Goal: Task Accomplishment & Management: Complete application form

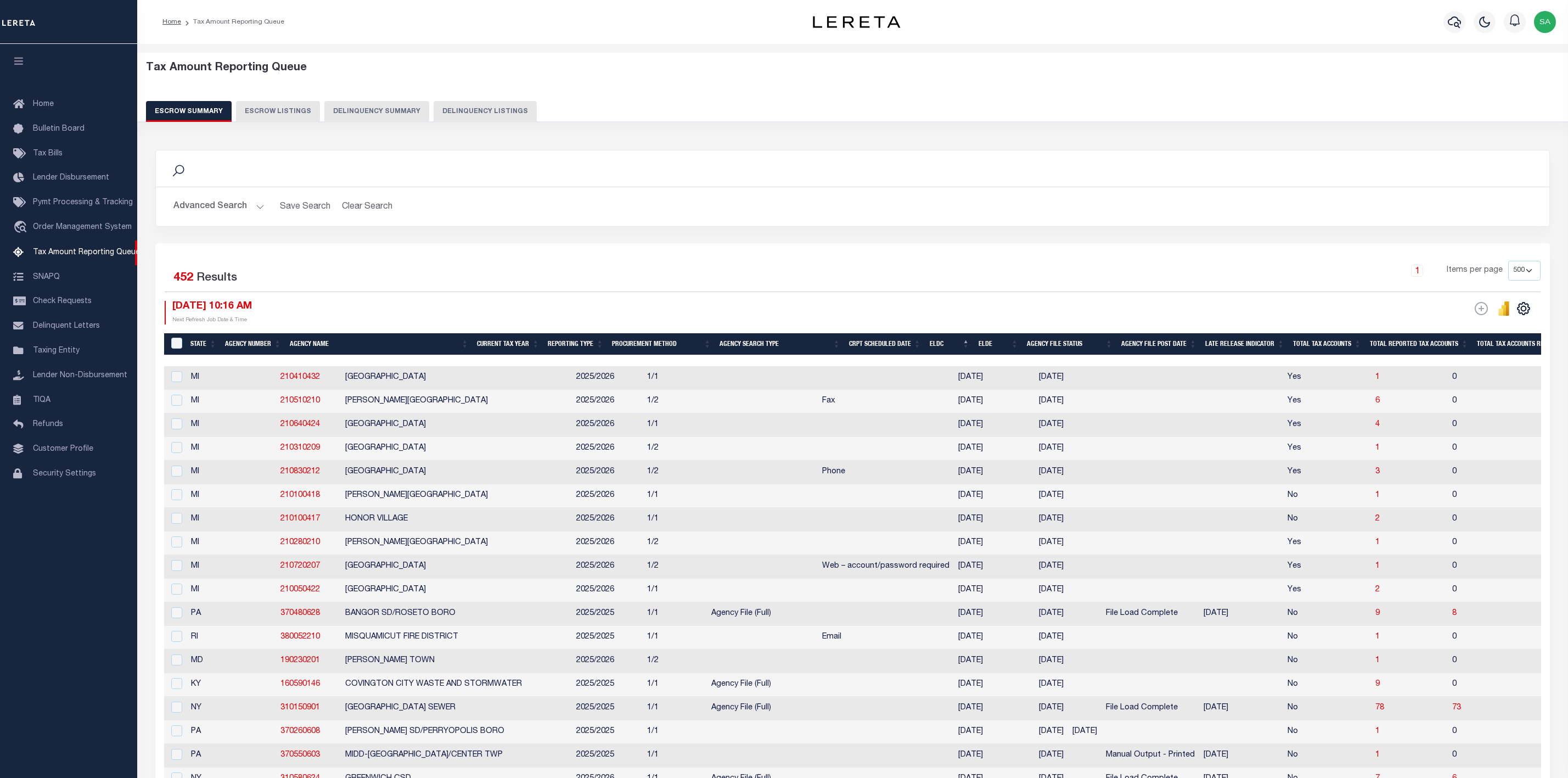
select select "500"
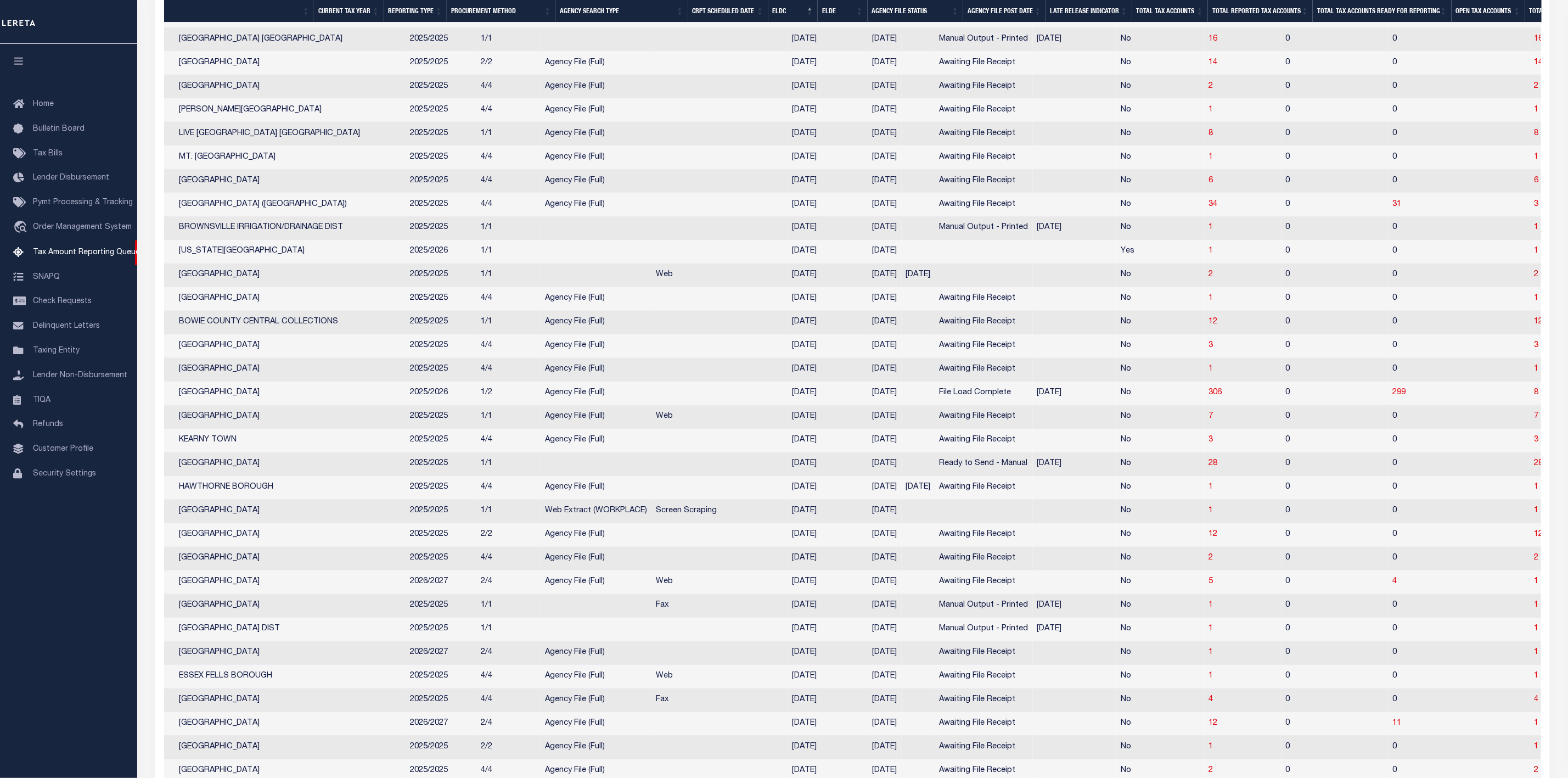
scroll to position [0, 180]
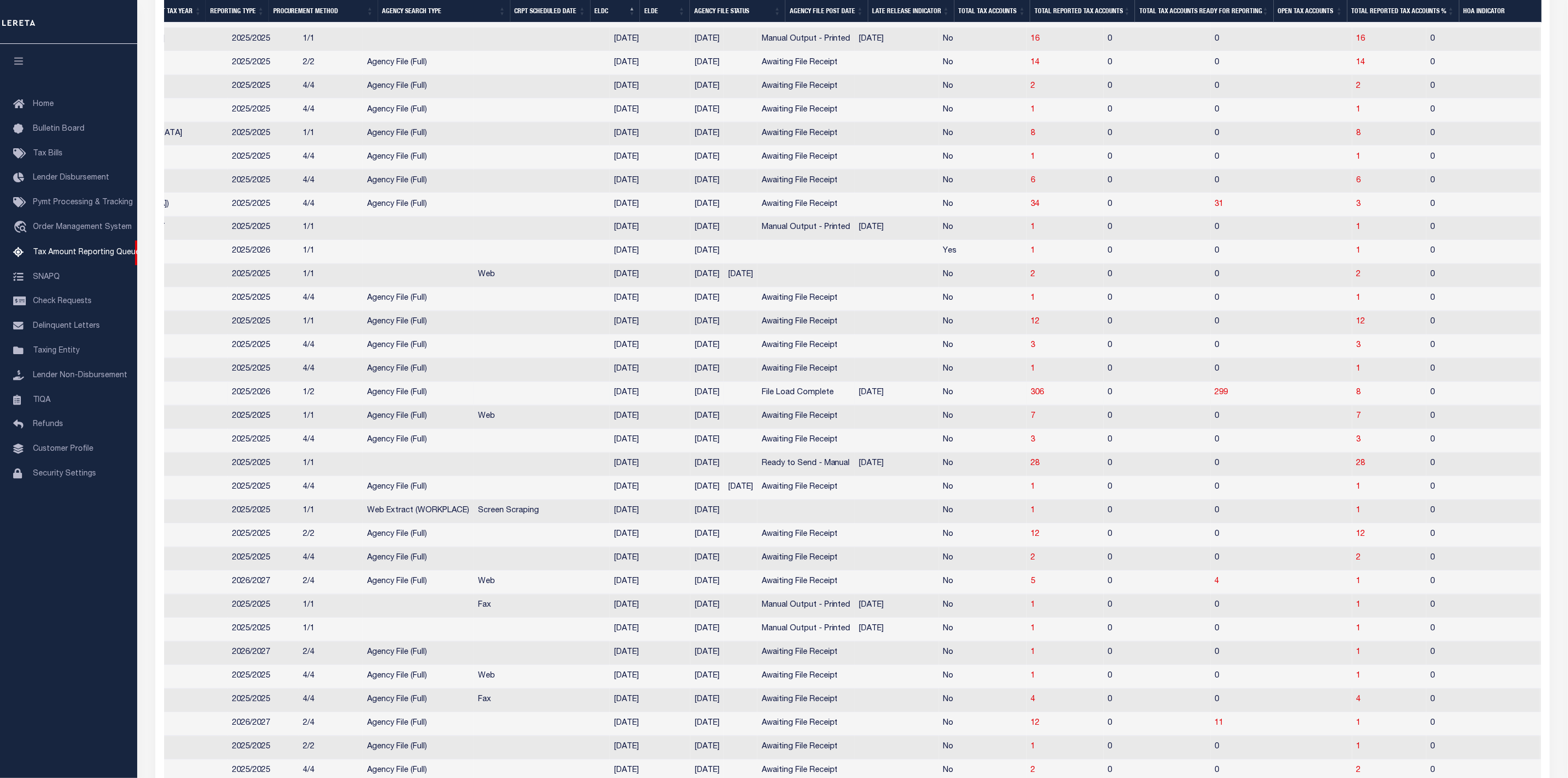
click at [1352, 406] on td "8" at bounding box center [1389, 394] width 74 height 23
checkbox input "true"
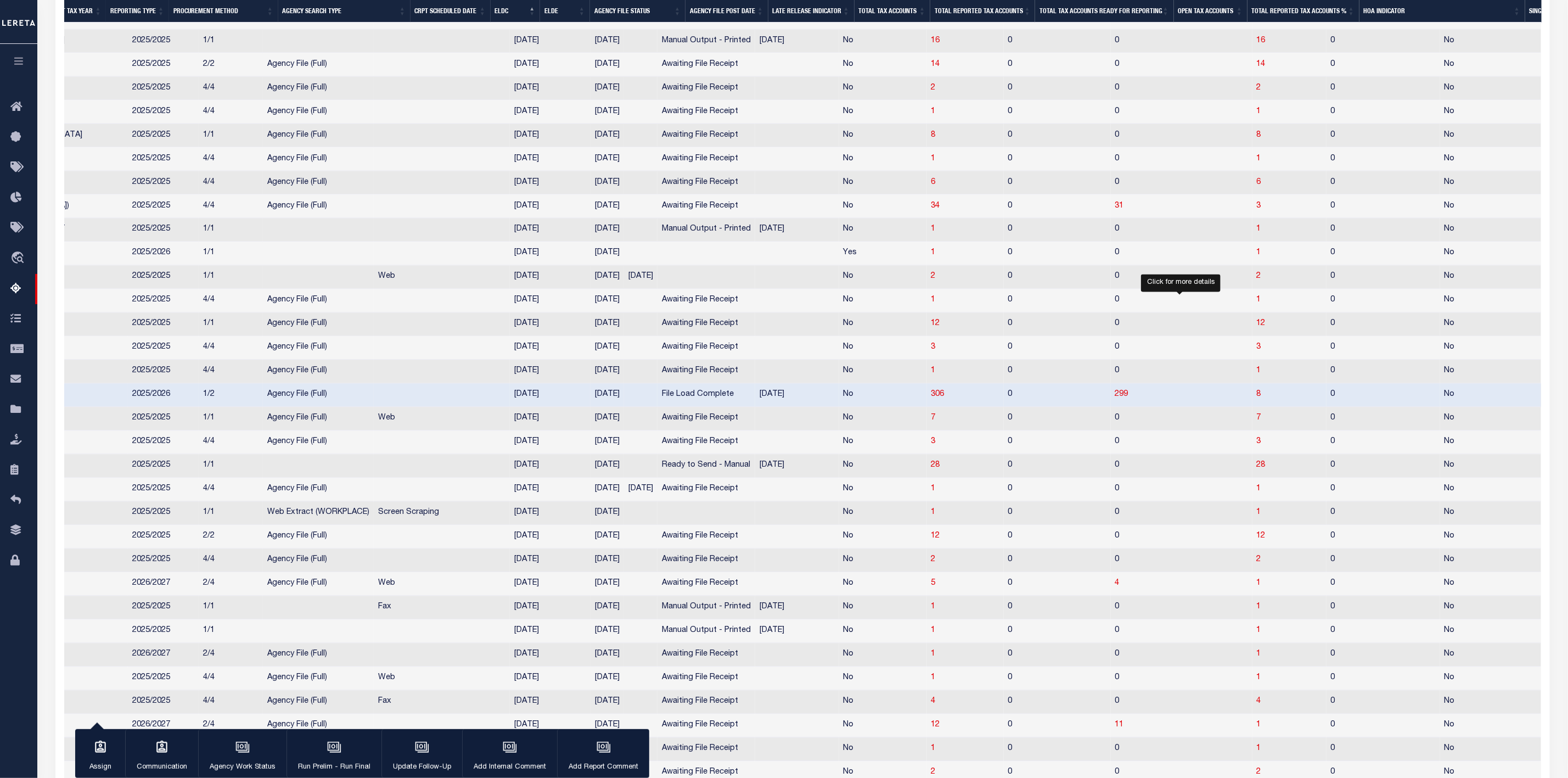
click at [1257, 398] on span "8" at bounding box center [1259, 395] width 5 height 8
select select "100"
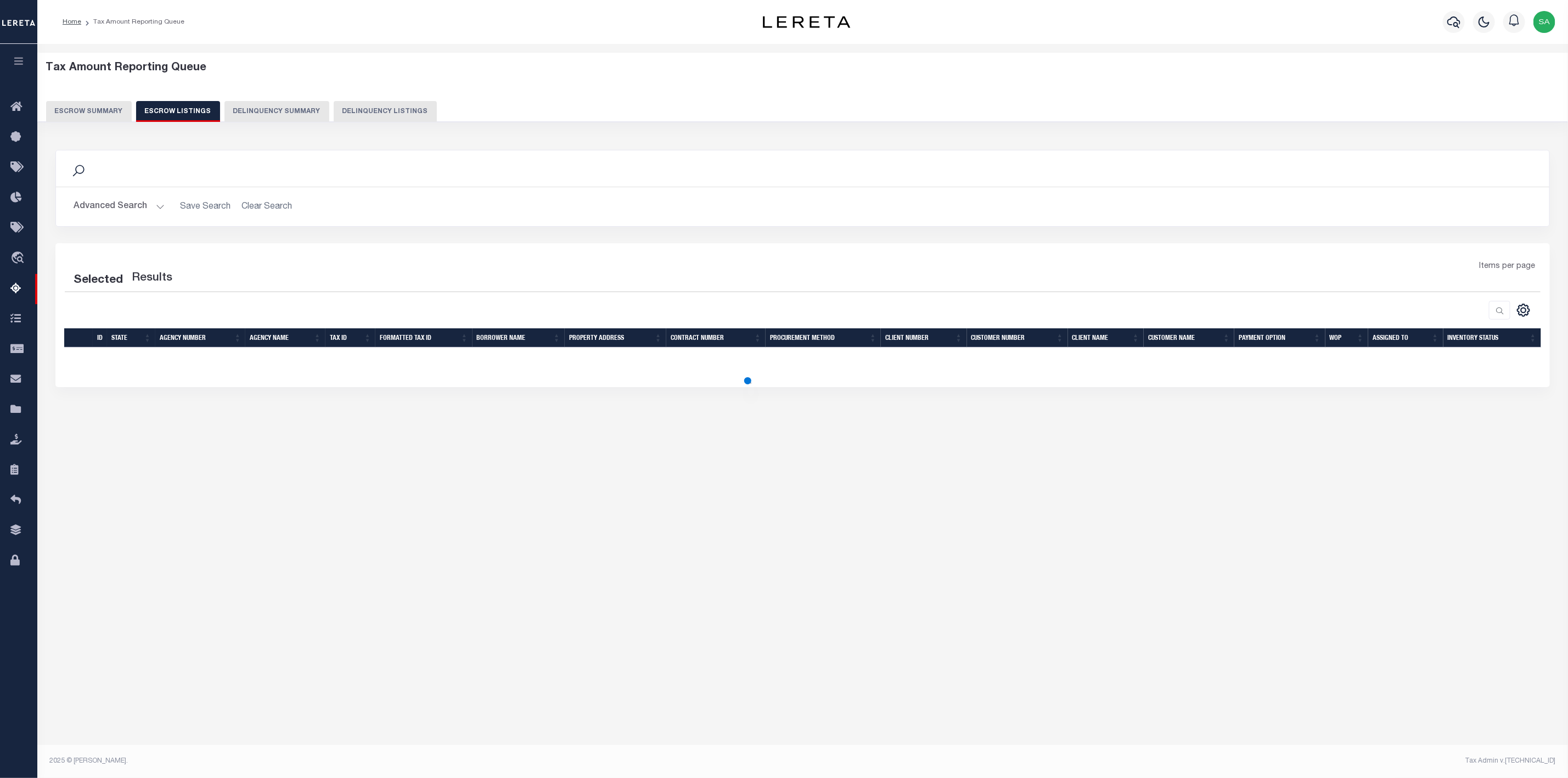
select select "100"
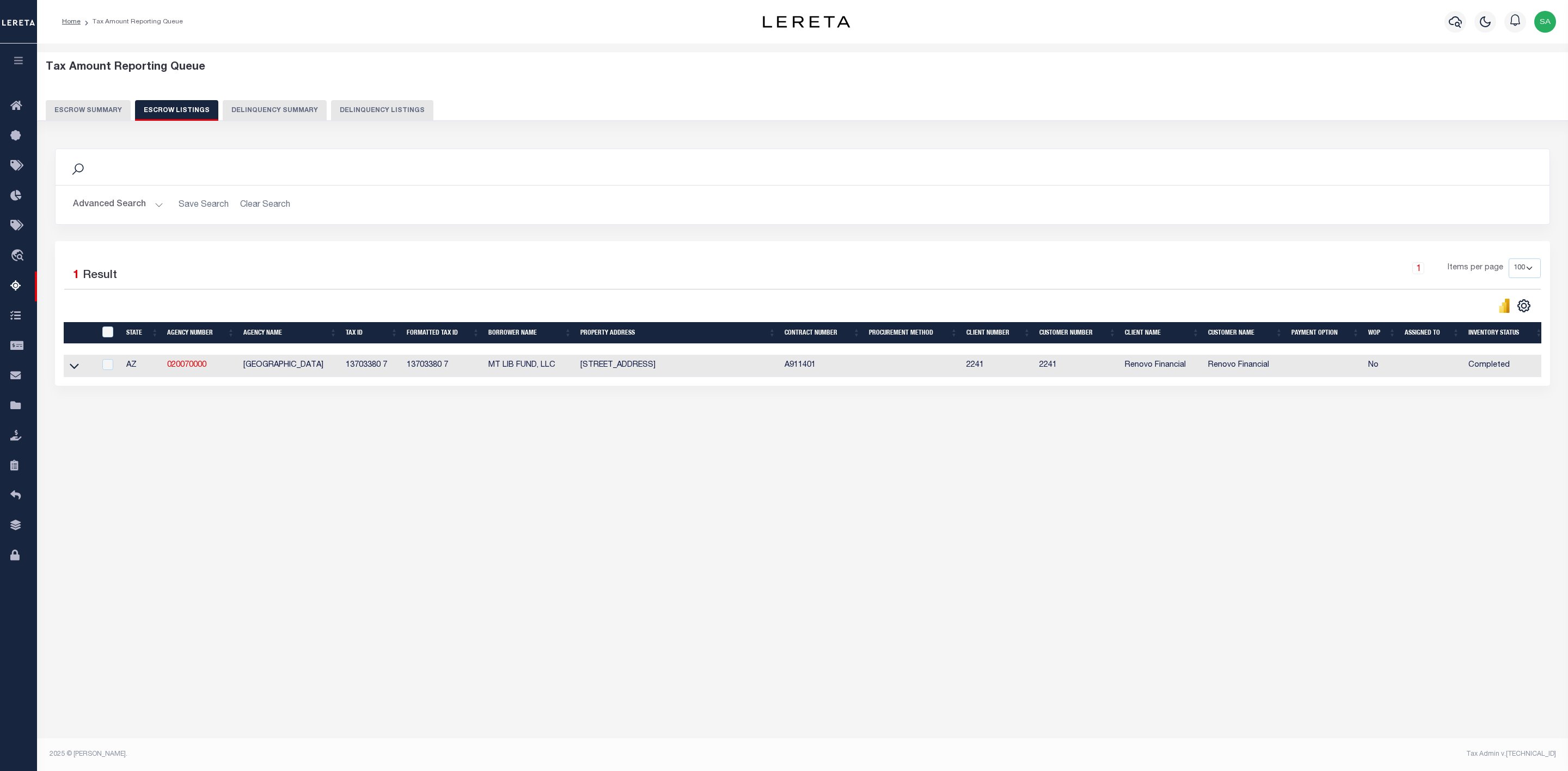
click at [110, 114] on button "Escrow Summary" at bounding box center [88, 111] width 85 height 21
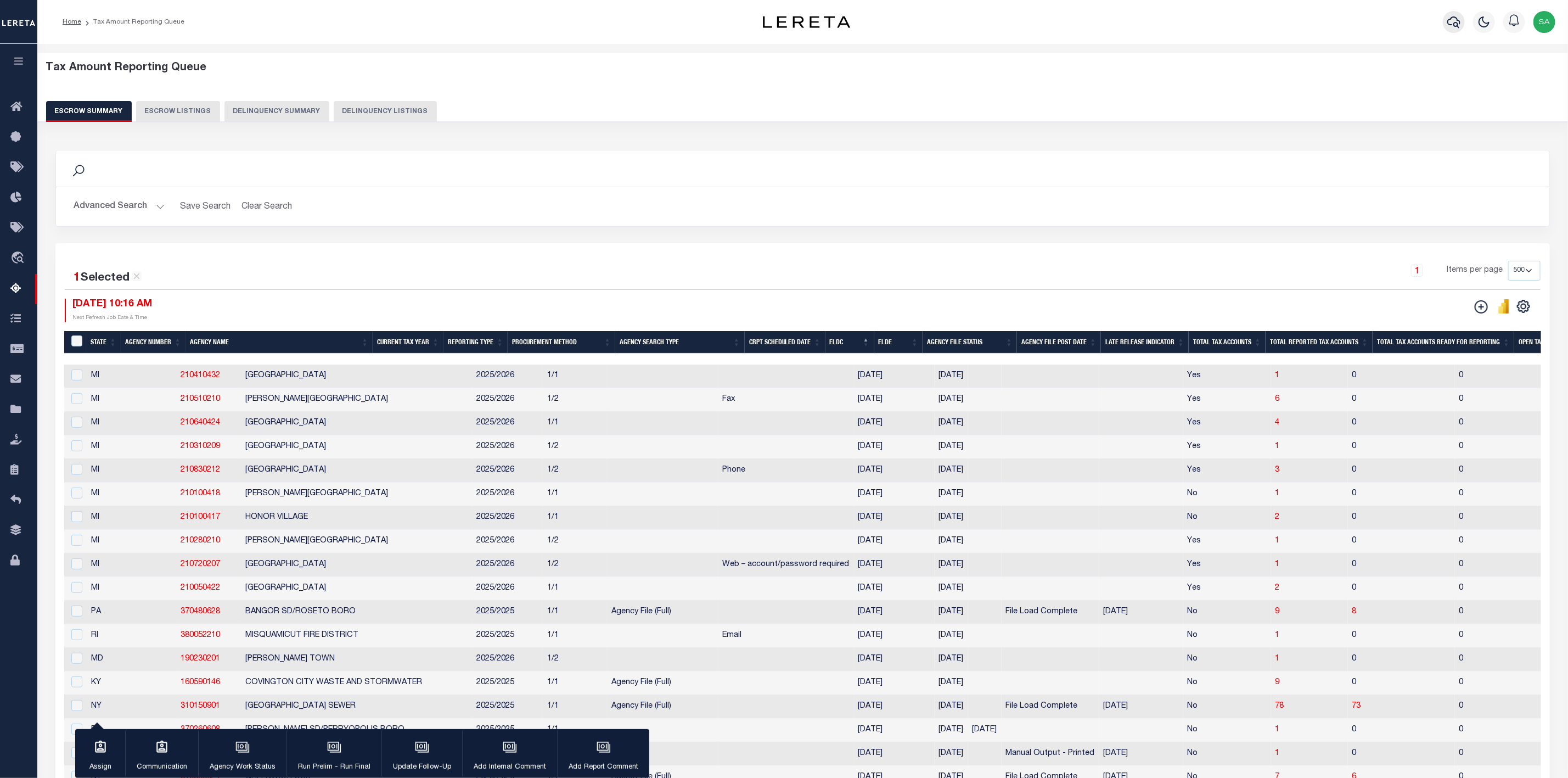
click at [1452, 23] on icon "button" at bounding box center [1453, 22] width 13 height 13
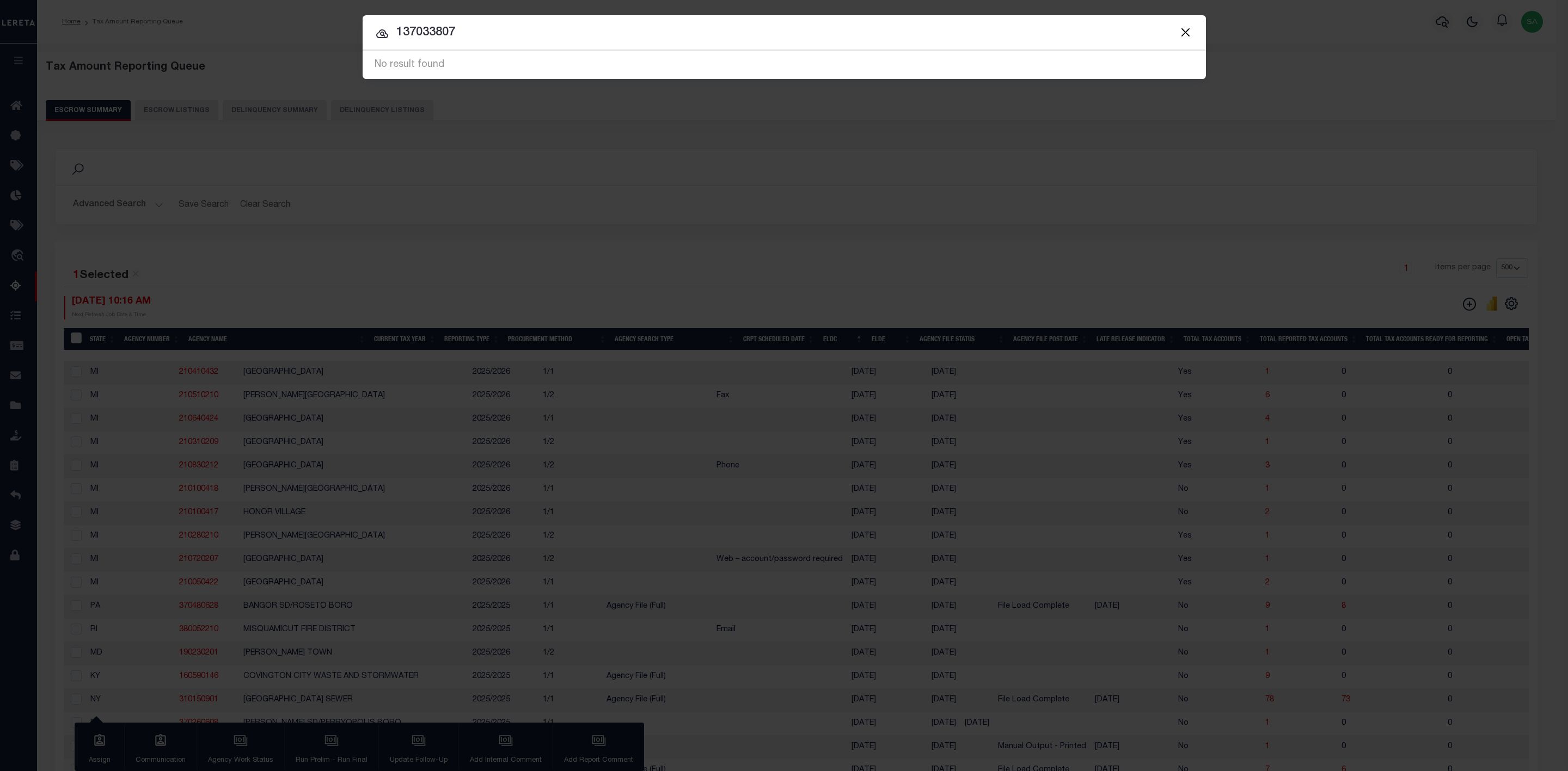
type input "137033807"
click at [1192, 36] on button "Close" at bounding box center [1186, 32] width 14 height 14
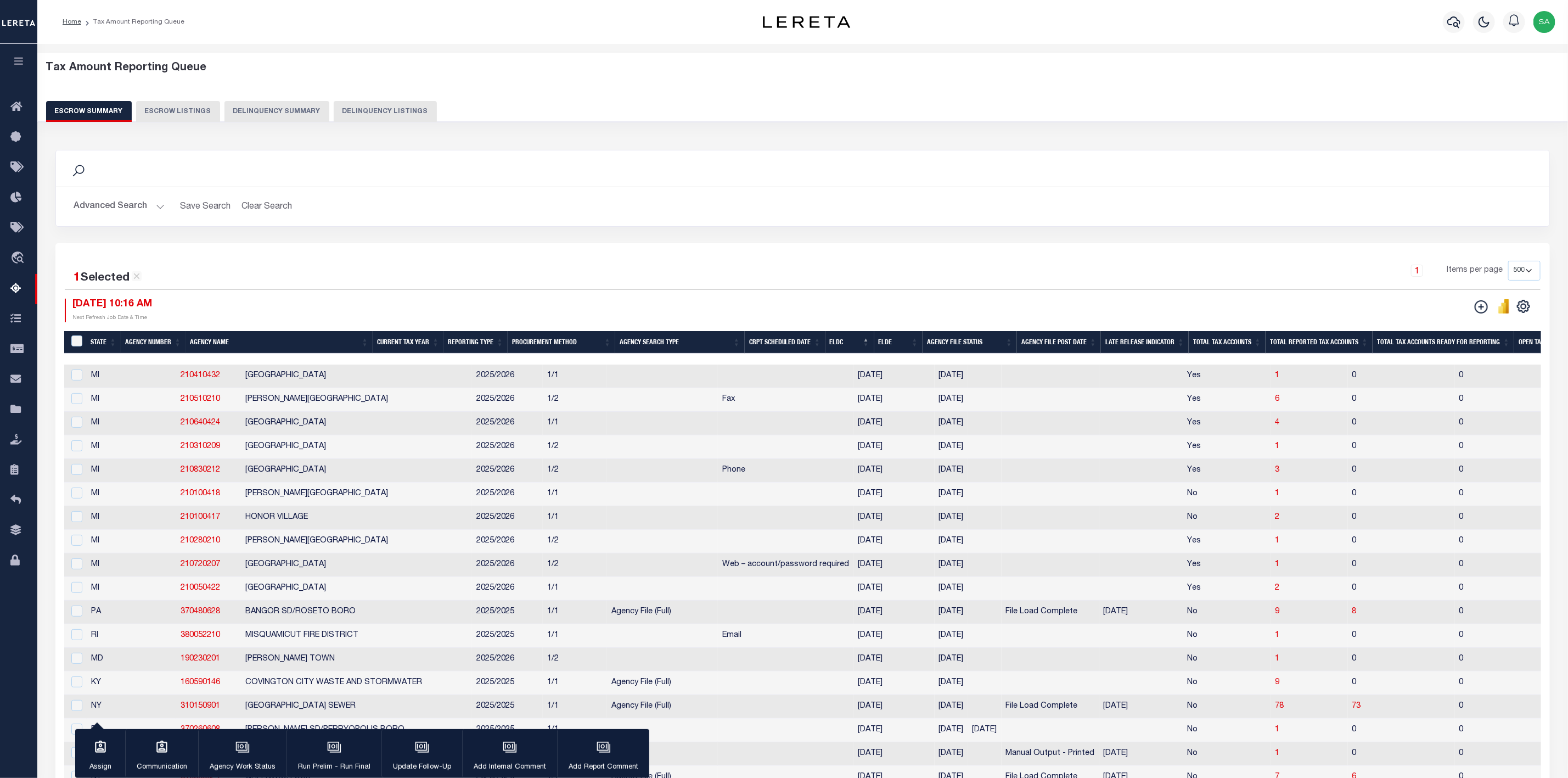
click at [155, 209] on button "Advanced Search" at bounding box center [119, 206] width 91 height 21
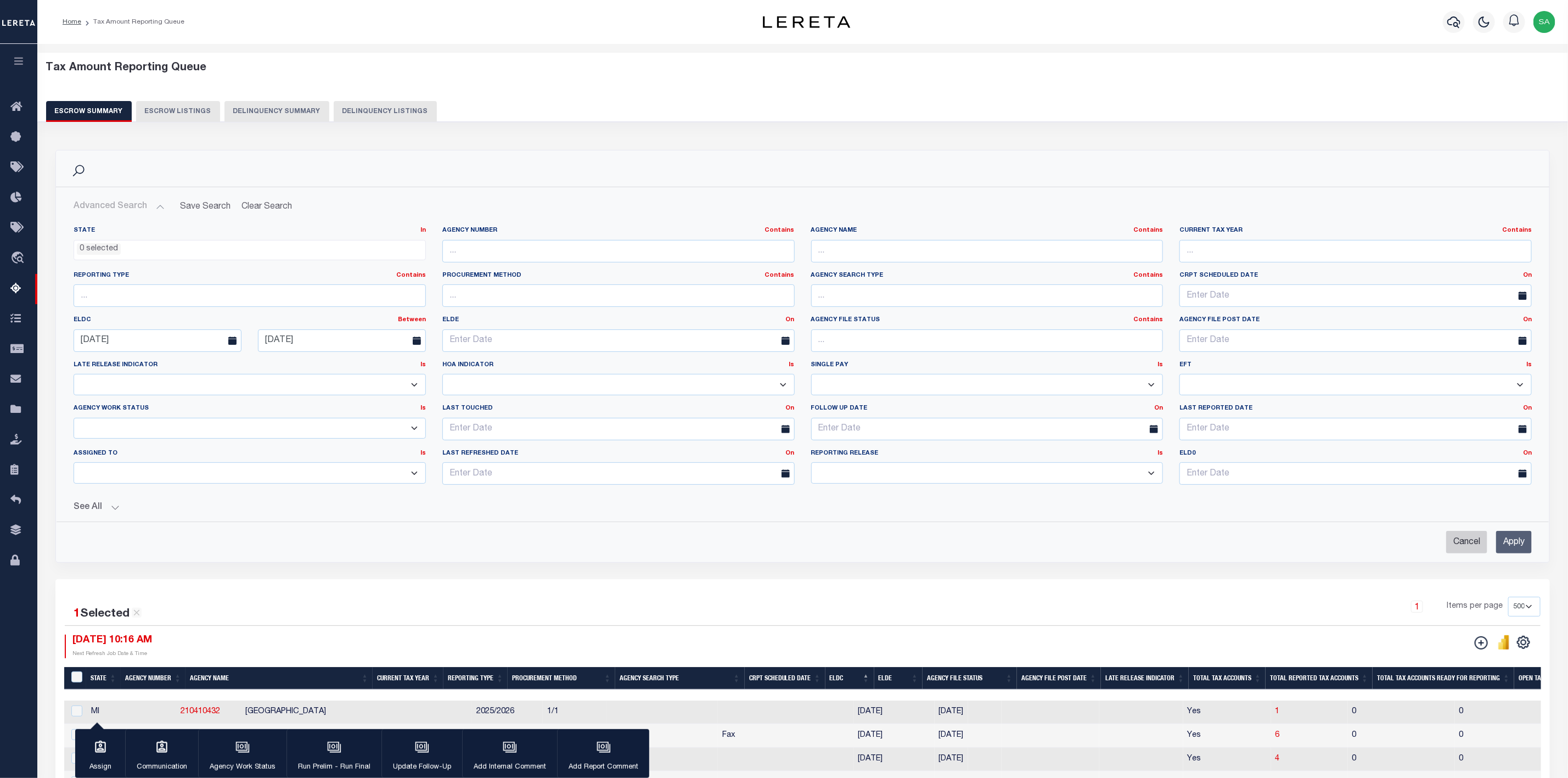
click at [1473, 548] on input "Cancel" at bounding box center [1466, 542] width 41 height 23
checkbox input "true"
select select
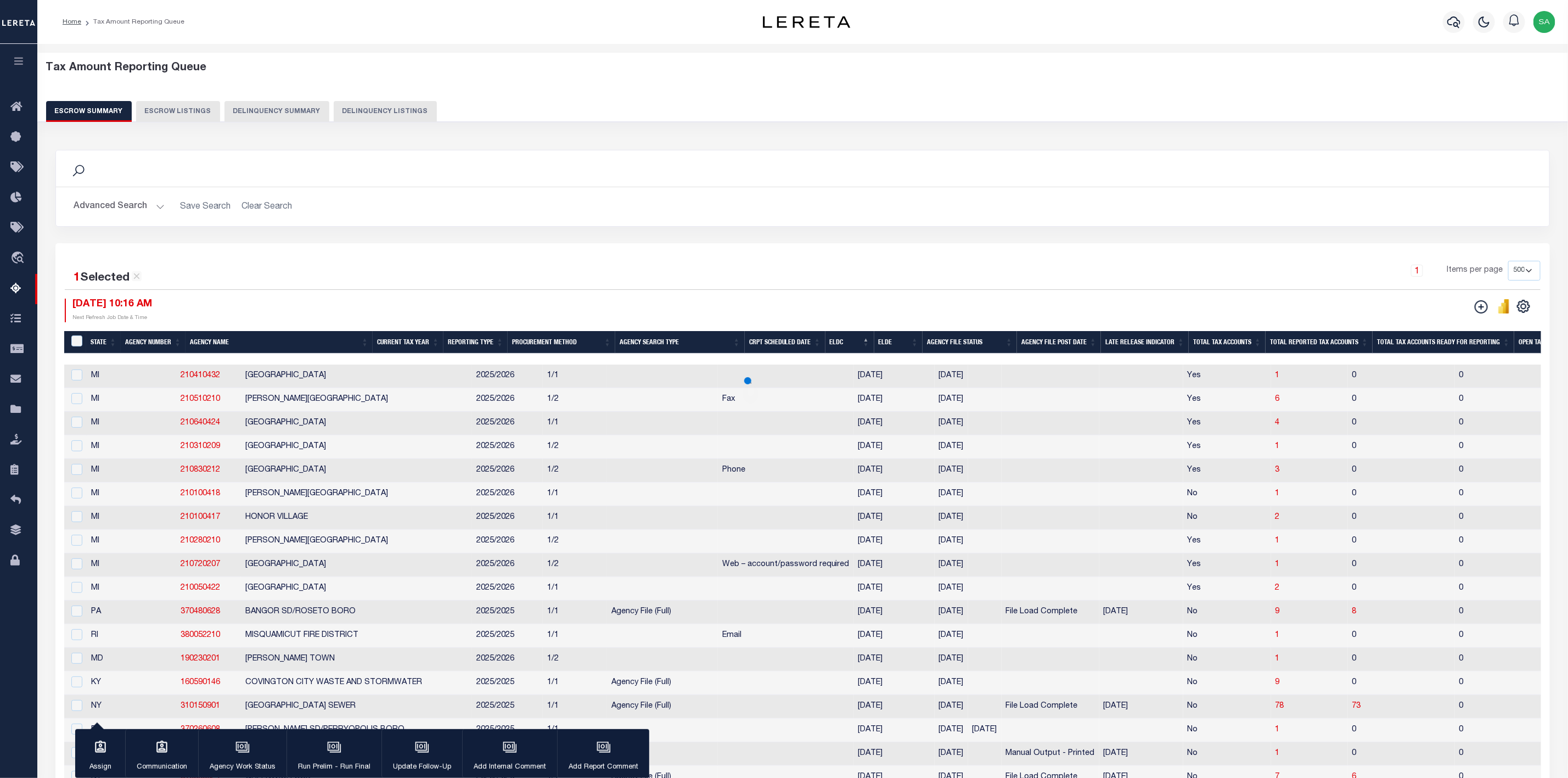
click at [155, 211] on button "Advanced Search" at bounding box center [119, 206] width 91 height 21
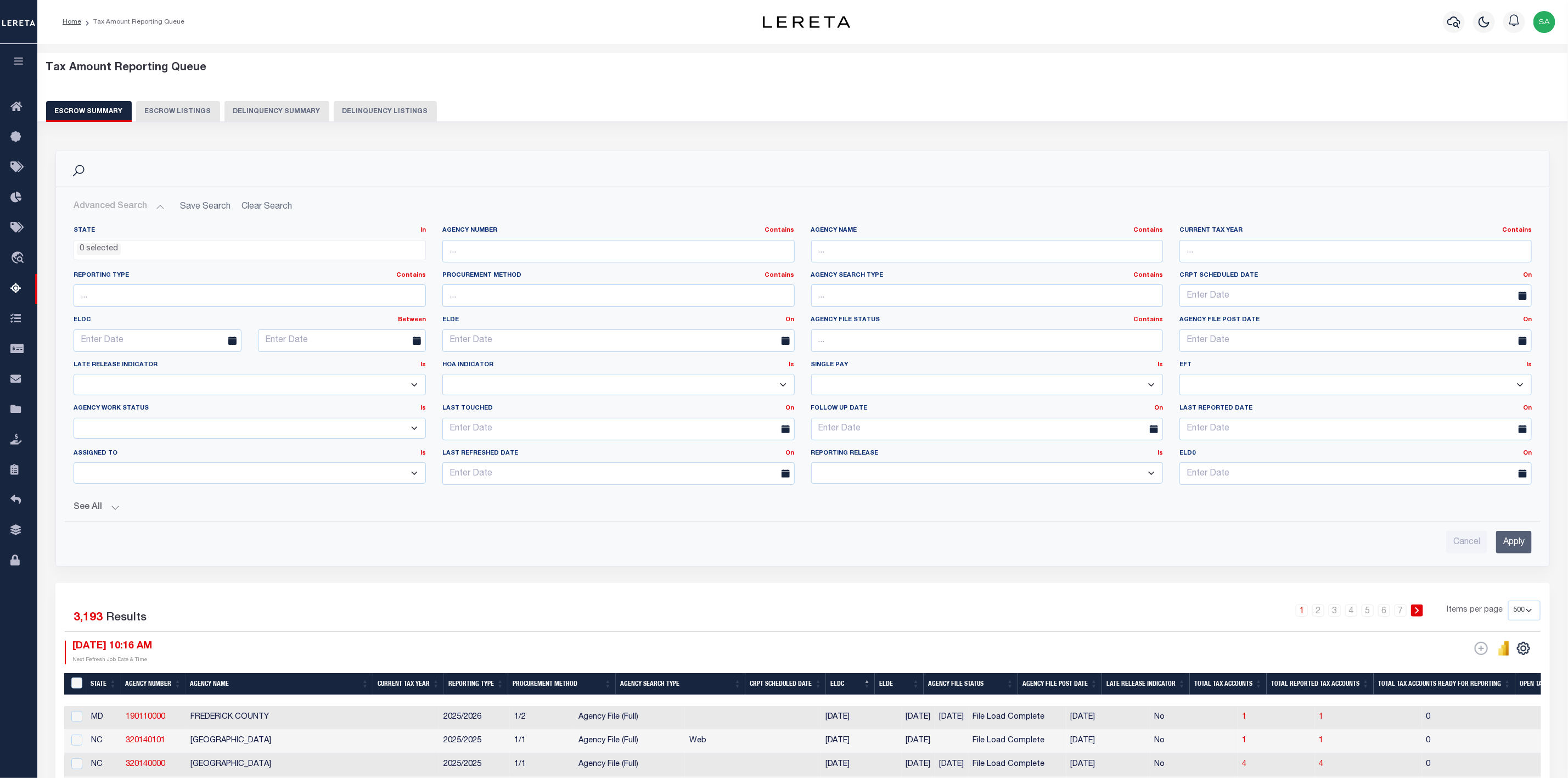
click at [155, 206] on button "Advanced Search" at bounding box center [119, 206] width 91 height 21
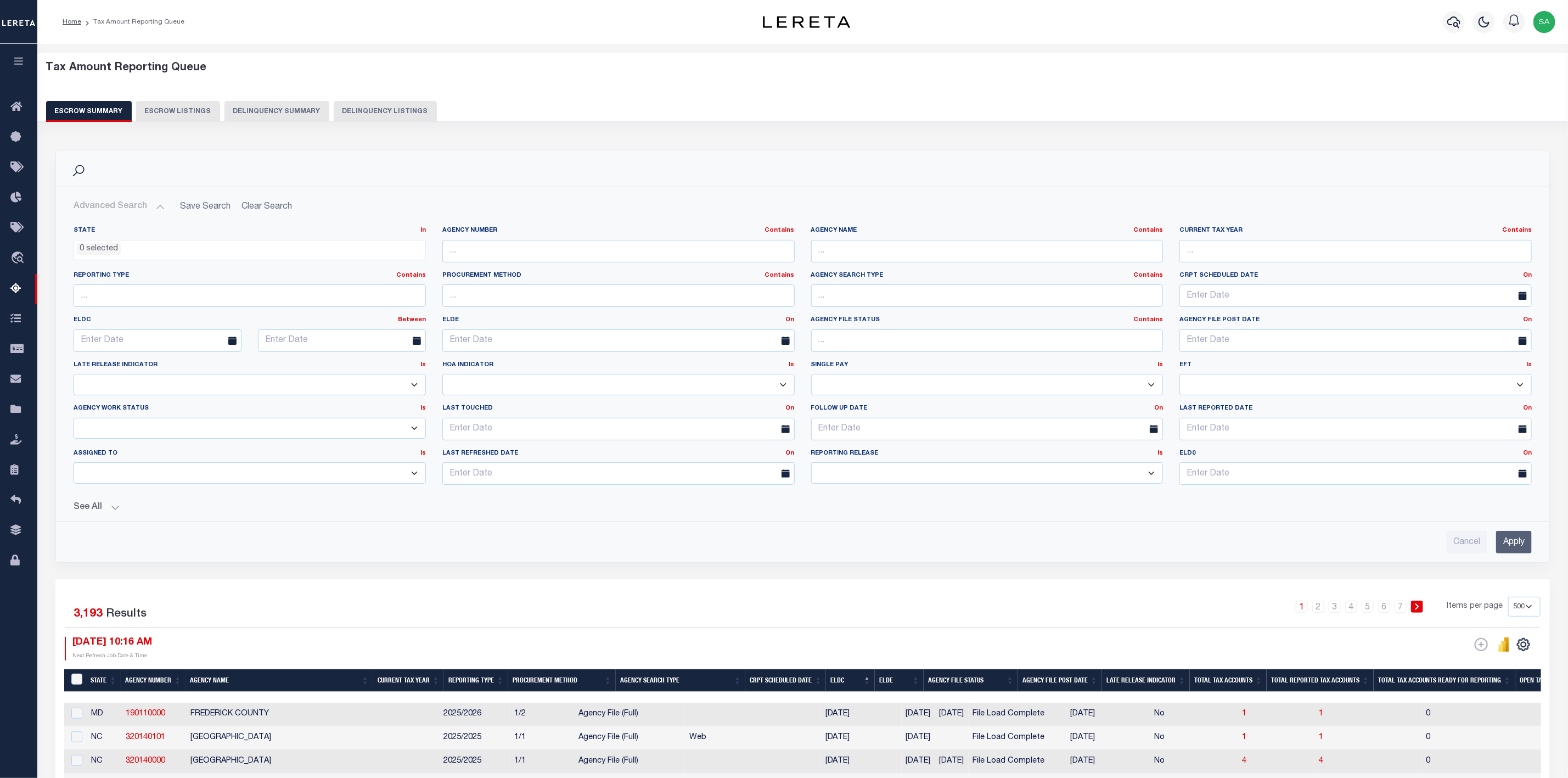
click at [109, 513] on button "See All" at bounding box center [802, 507] width 1458 height 10
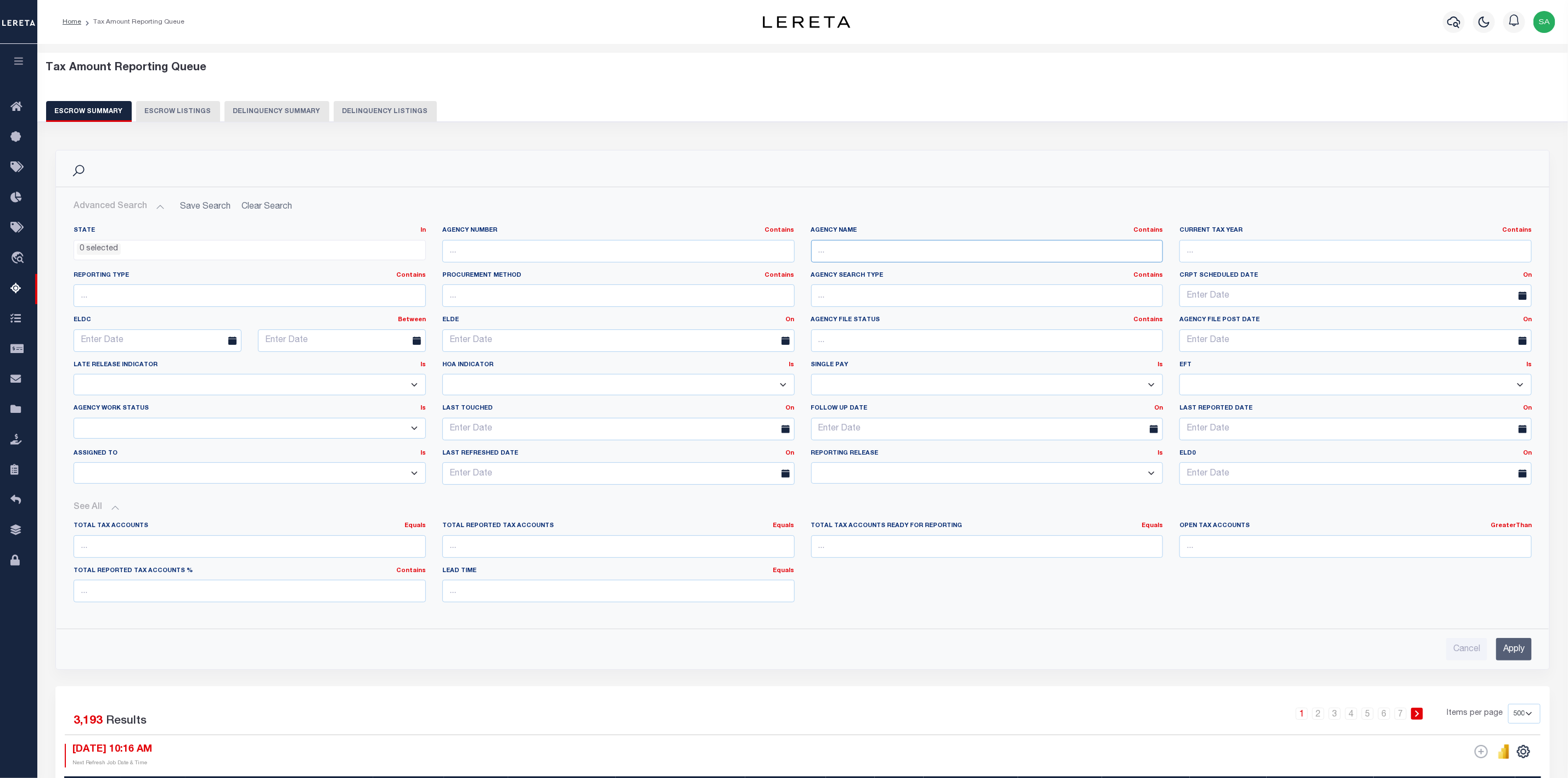
click at [838, 247] on input "text" at bounding box center [987, 251] width 352 height 23
click at [680, 250] on input "text" at bounding box center [618, 251] width 352 height 23
click at [626, 258] on input "200" at bounding box center [618, 251] width 352 height 23
paste input "70000"
type input "20070000"
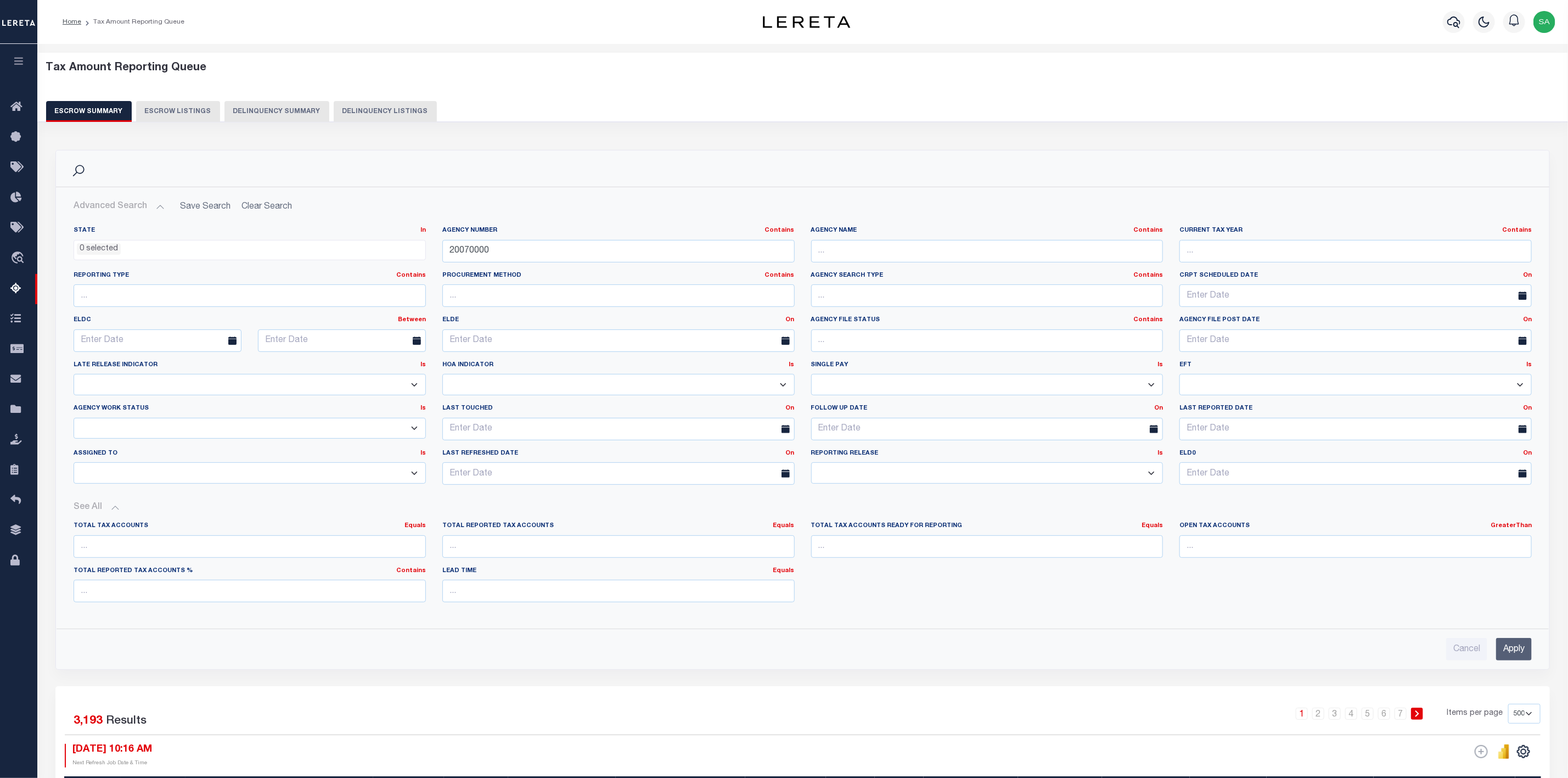
click at [1519, 654] on input "Apply" at bounding box center [1514, 649] width 36 height 23
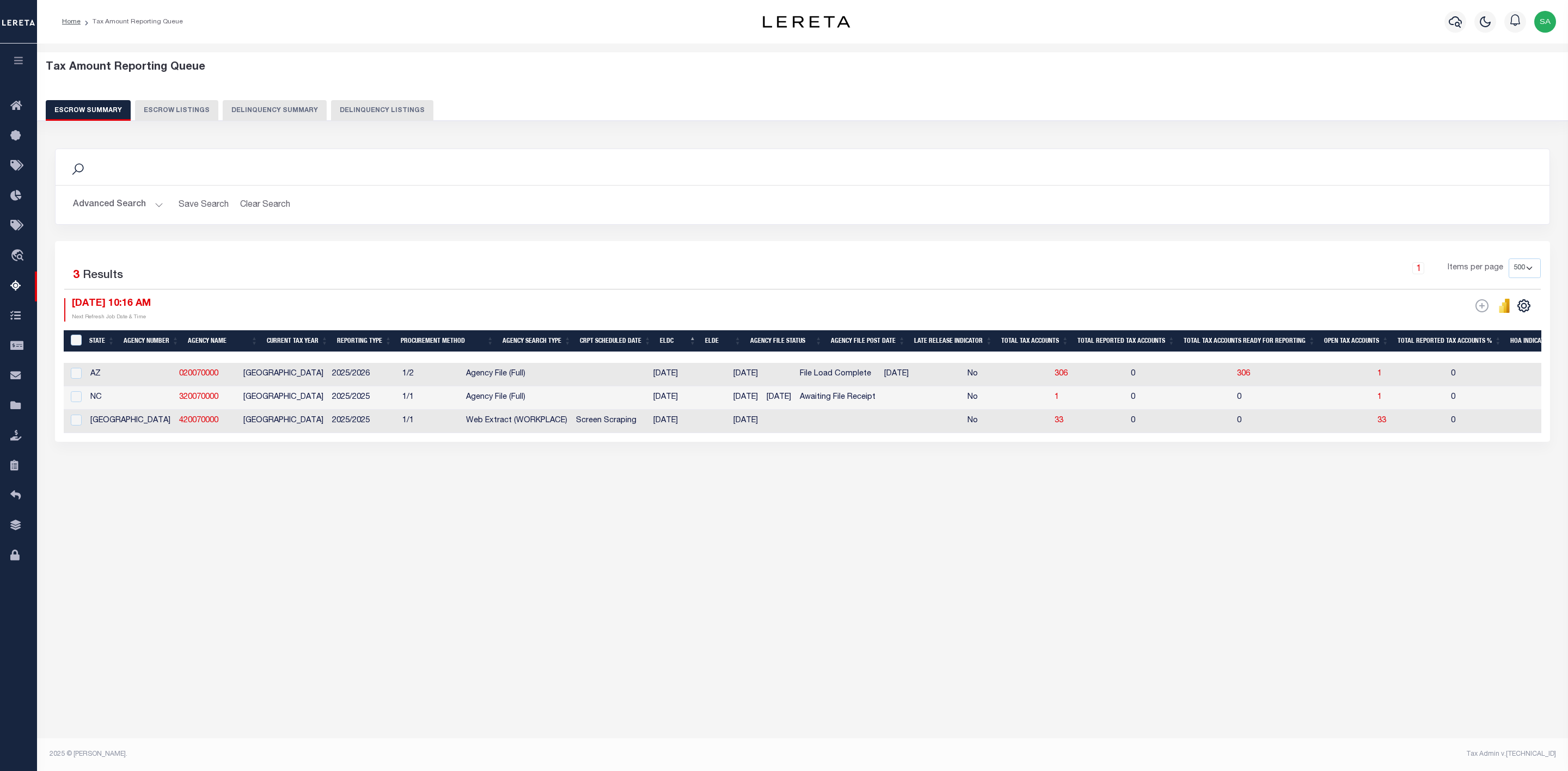
click at [160, 209] on button "Advanced Search" at bounding box center [118, 204] width 90 height 21
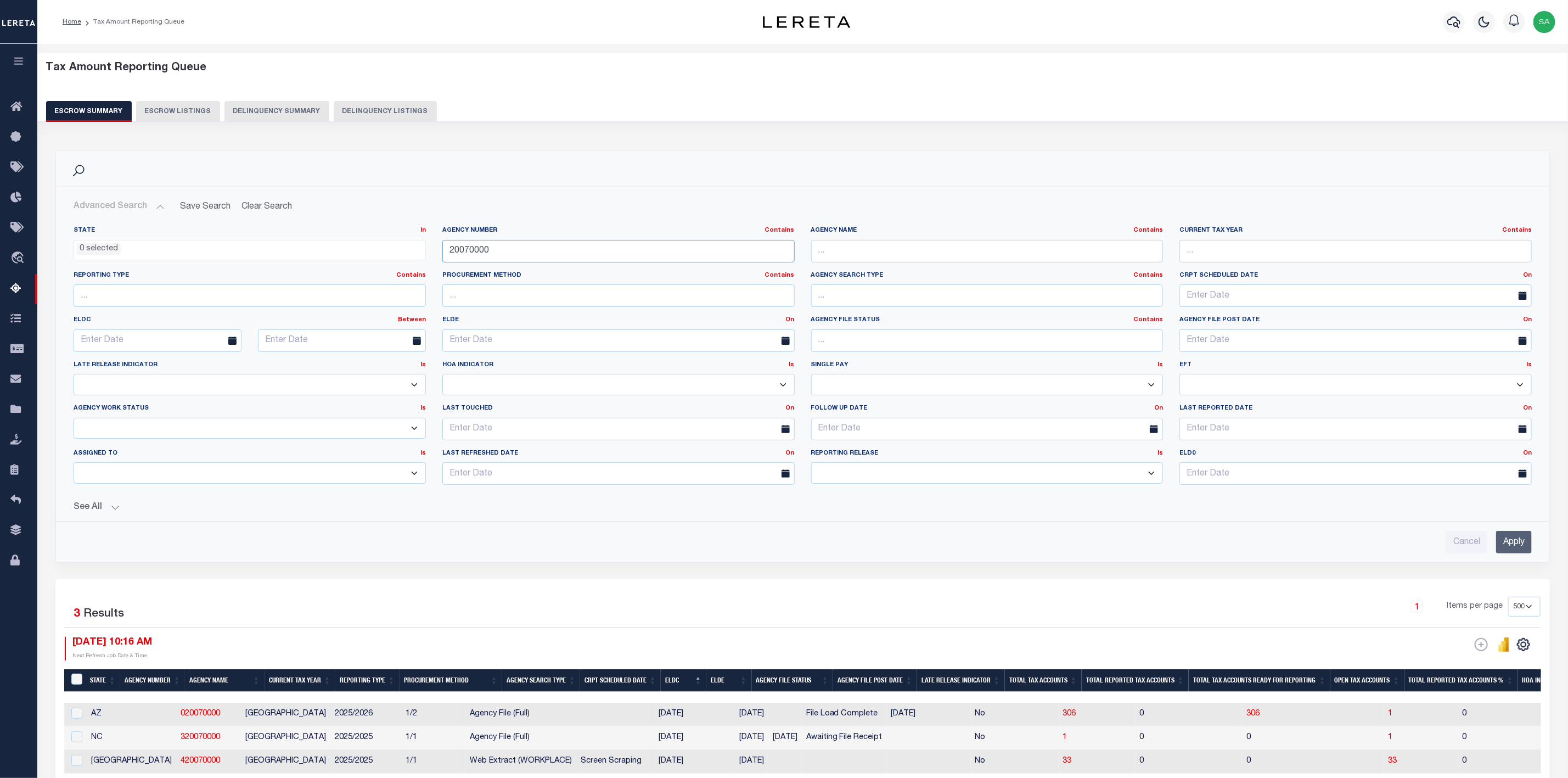
drag, startPoint x: 525, startPoint y: 252, endPoint x: 398, endPoint y: 247, distance: 127.1
click at [398, 247] on div "State In In AK AL AR AZ CA CO CT DC DE FL GA GU HI IA ID IL IN KS [GEOGRAPHIC_D…" at bounding box center [803, 360] width 1475 height 267
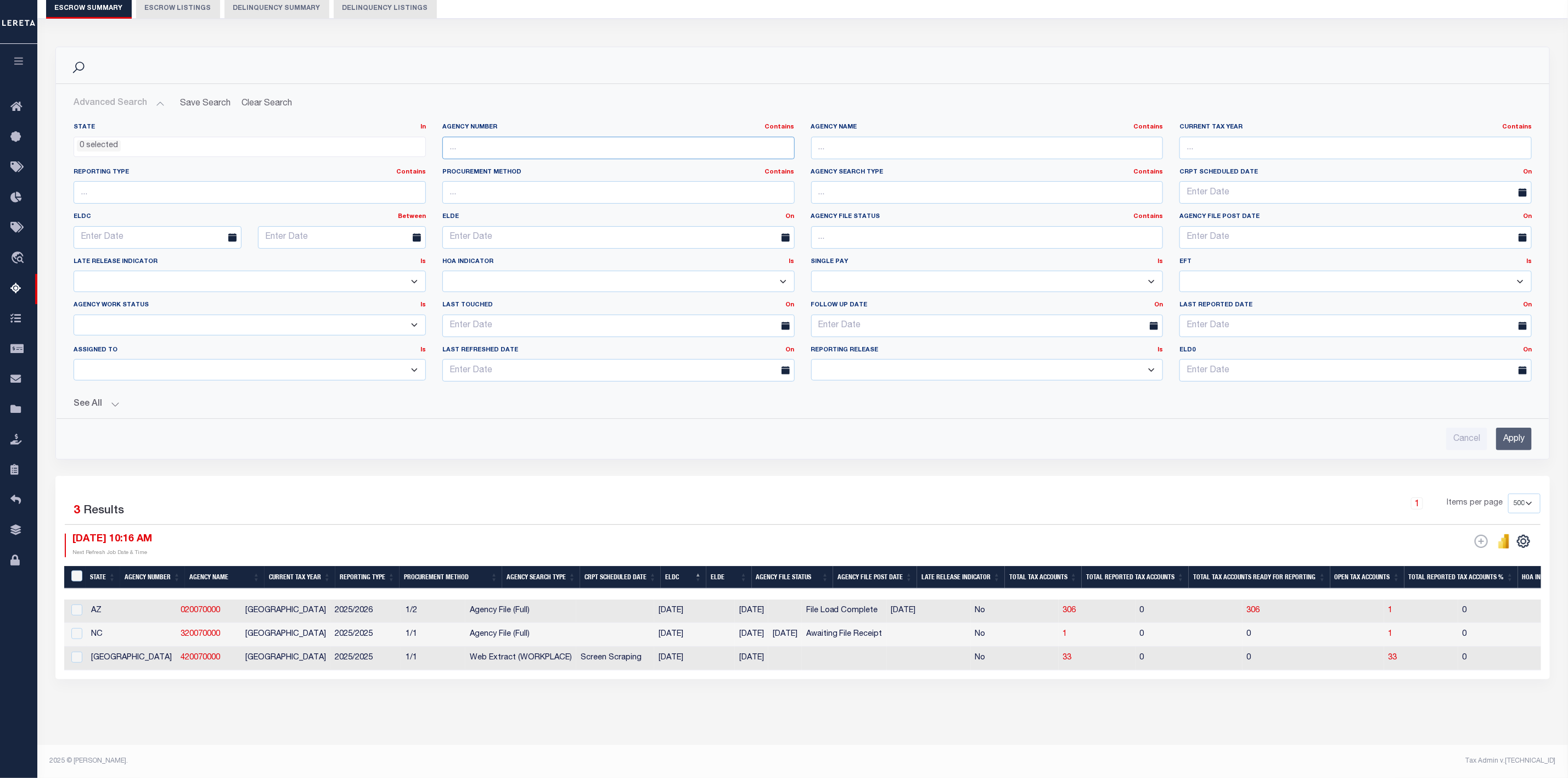
scroll to position [117, 0]
click at [1388, 607] on span "1" at bounding box center [1390, 611] width 5 height 8
select select "100"
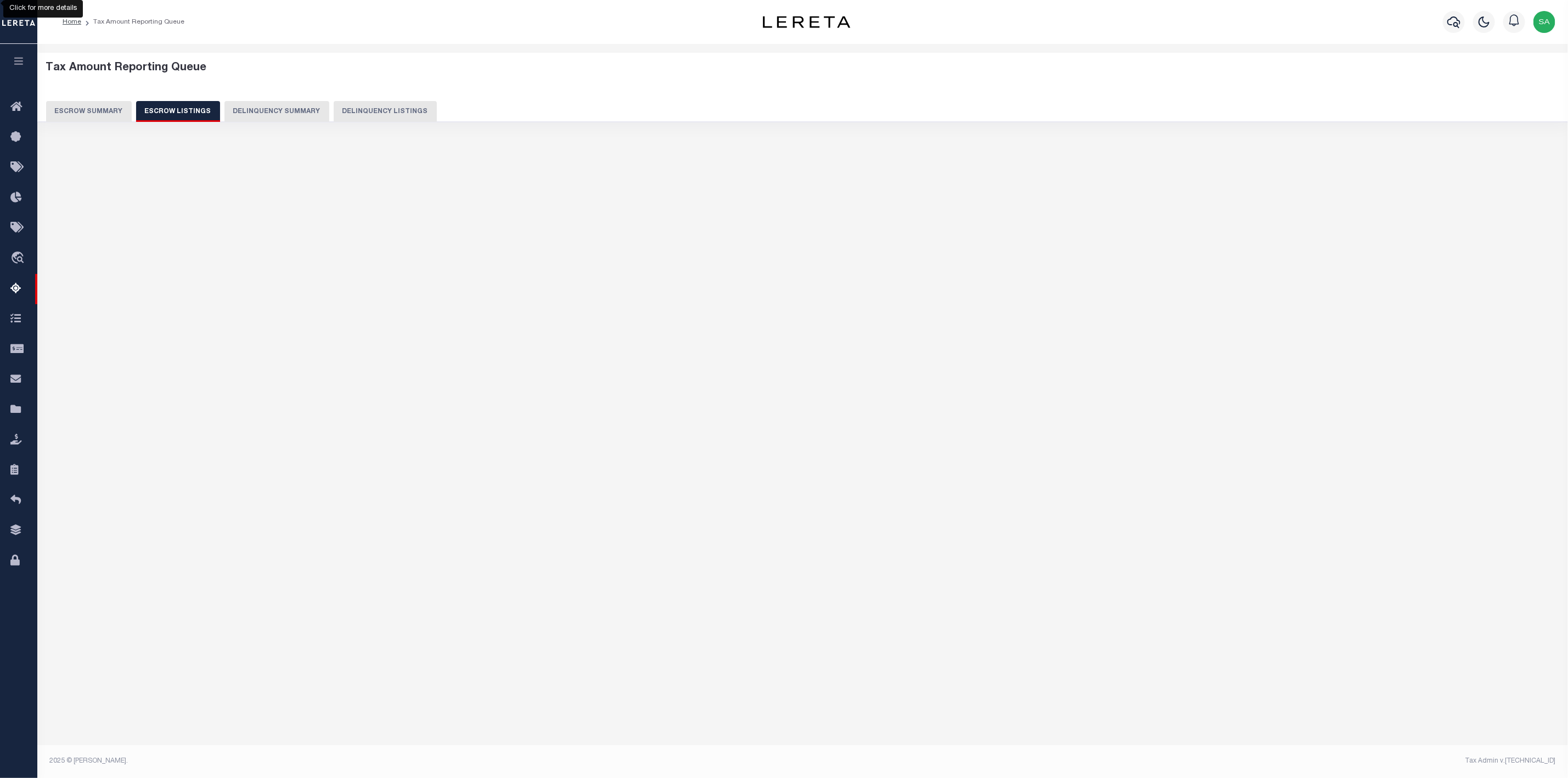
scroll to position [0, 0]
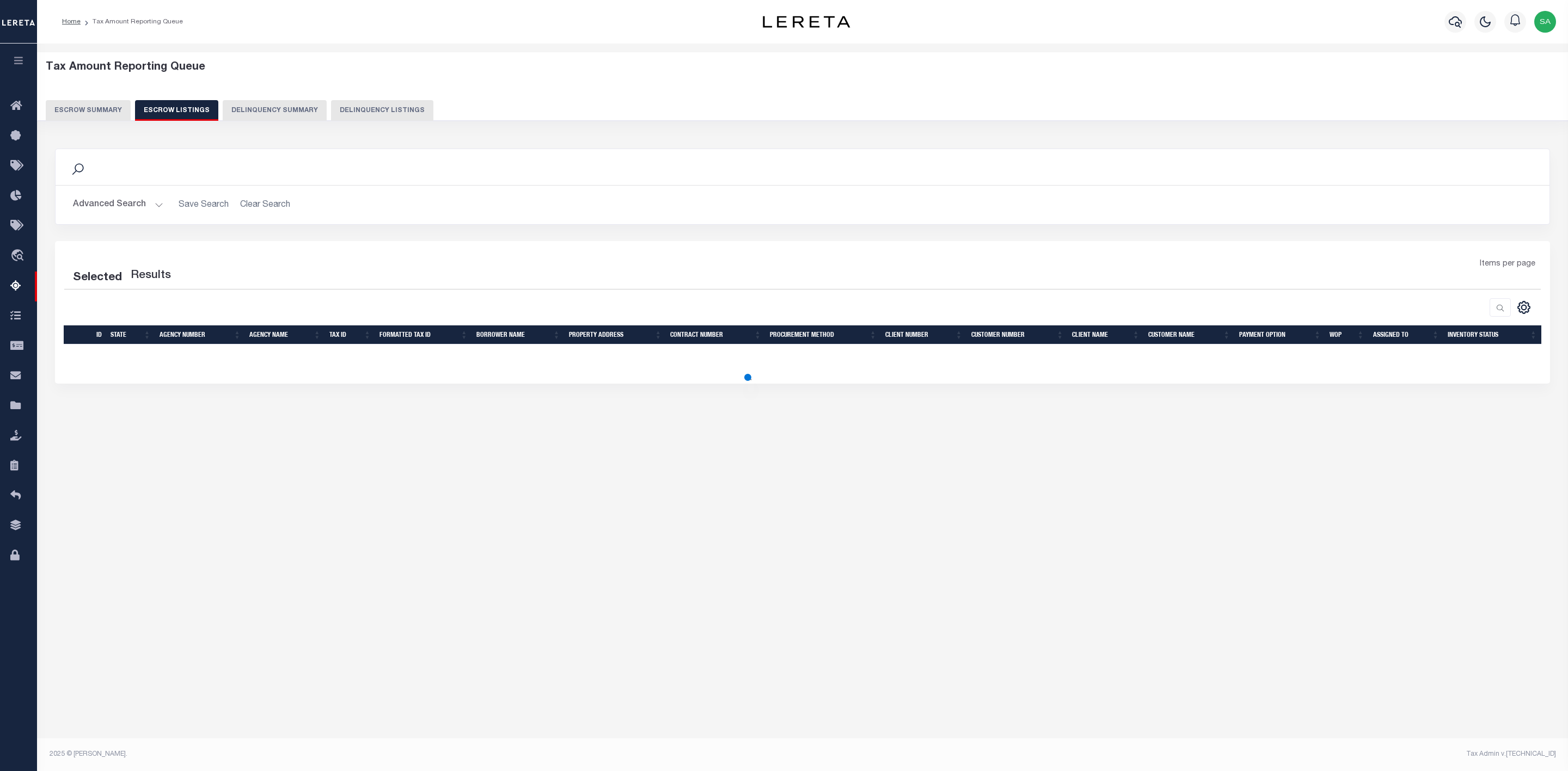
select select "100"
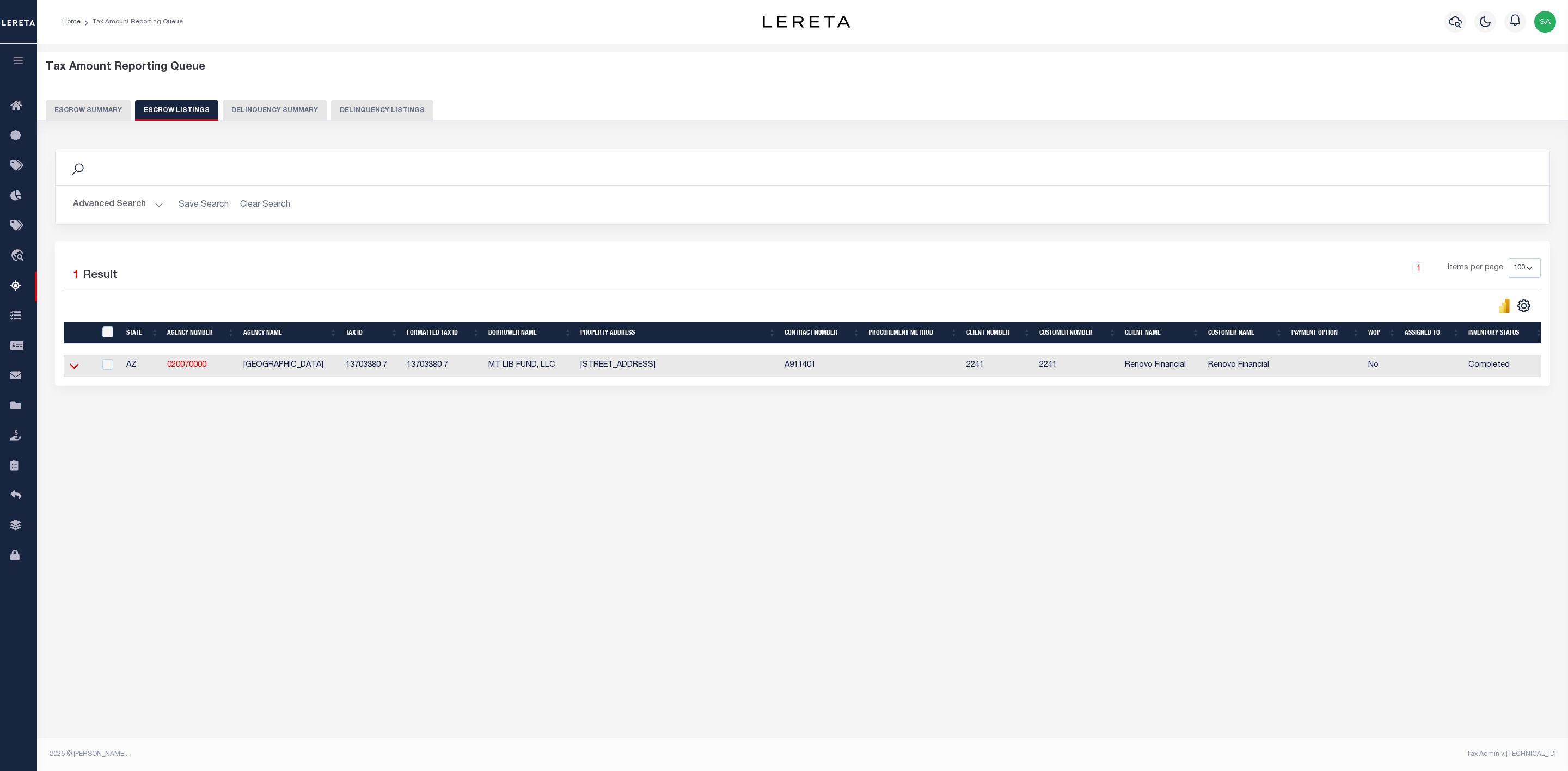
click at [72, 368] on icon at bounding box center [74, 366] width 9 height 12
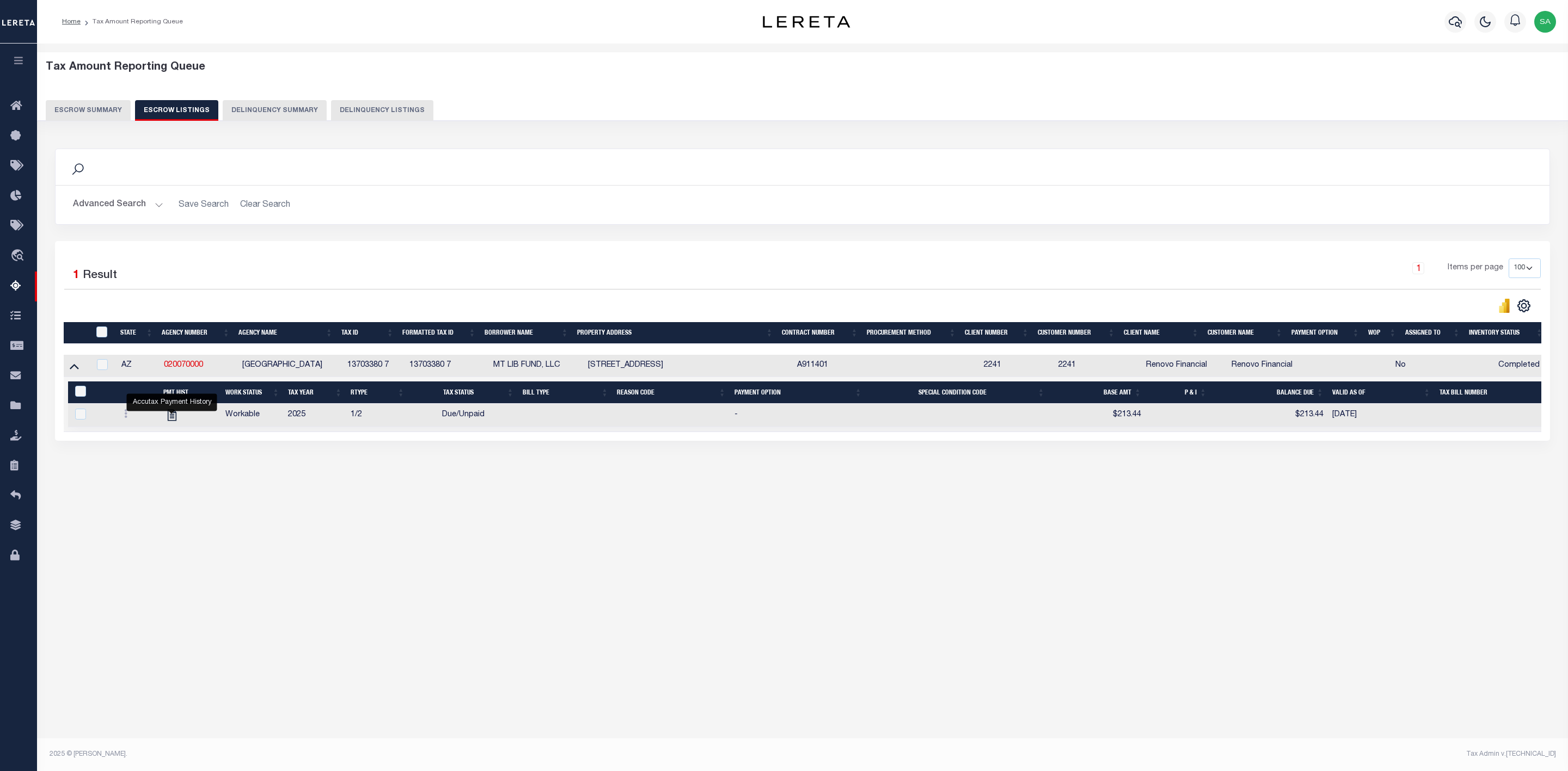
click at [98, 102] on button "Escrow Summary" at bounding box center [88, 111] width 85 height 21
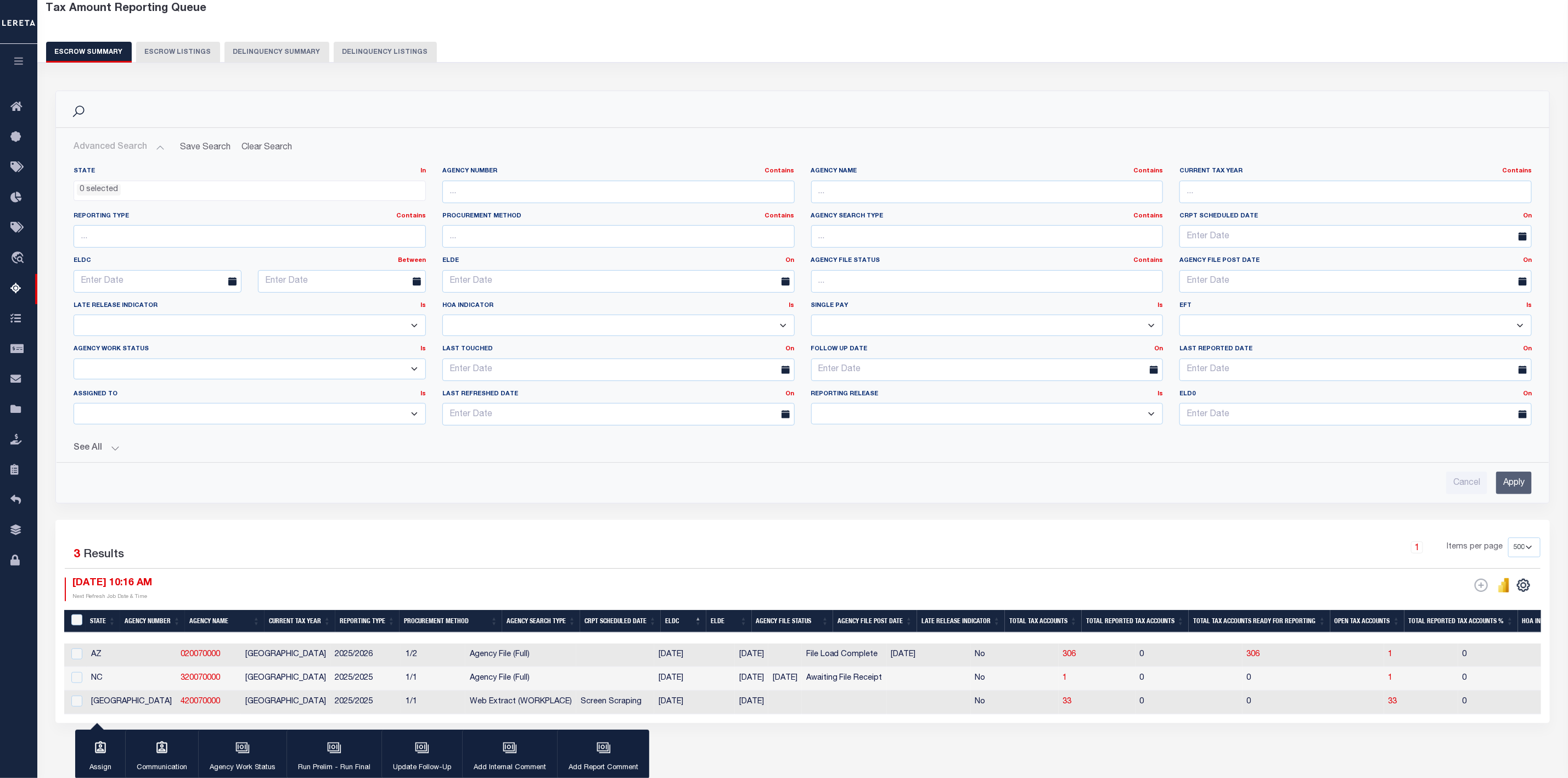
scroll to position [117, 0]
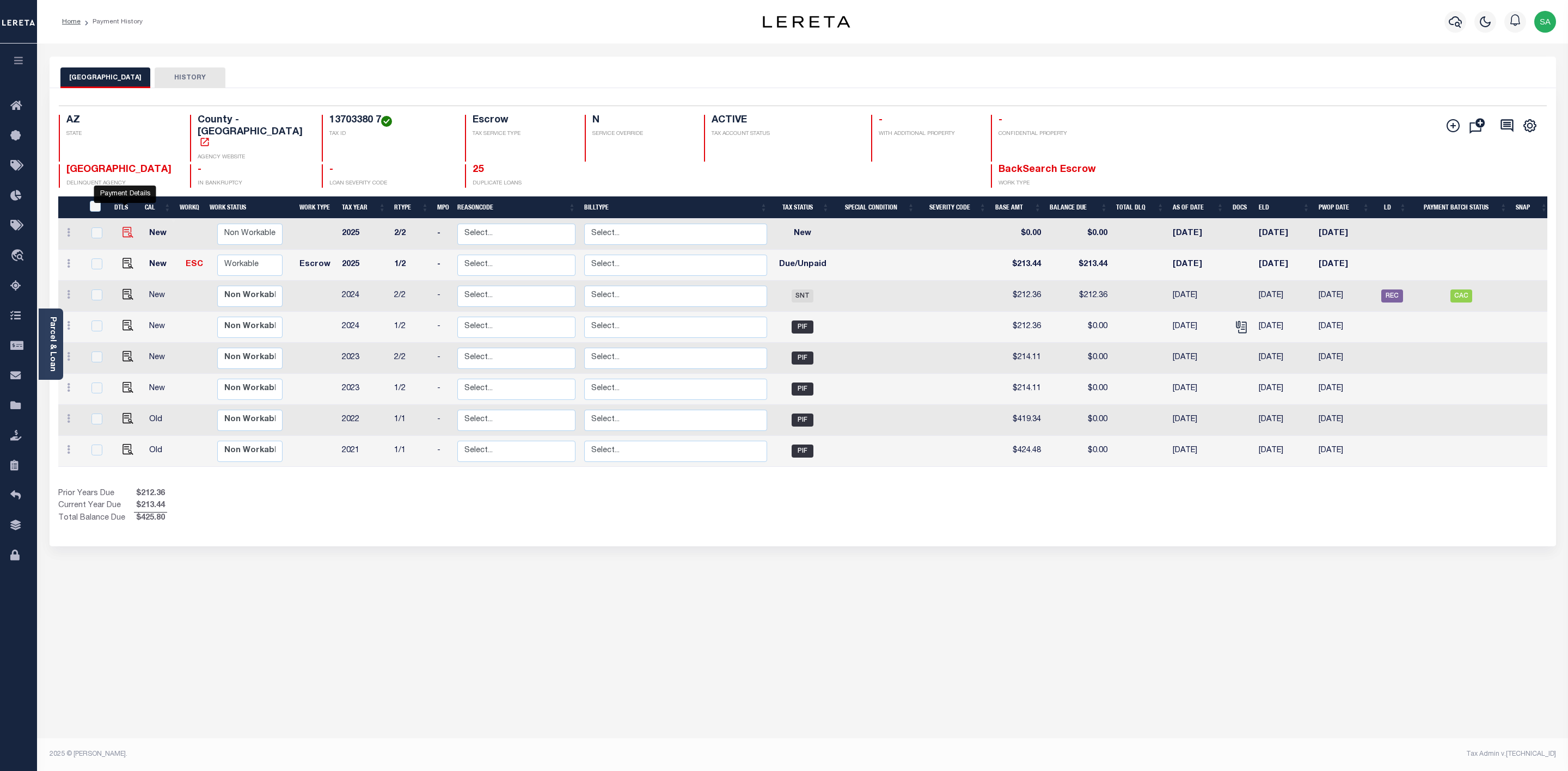
click at [124, 227] on img "" at bounding box center [127, 232] width 11 height 11
checkbox input "true"
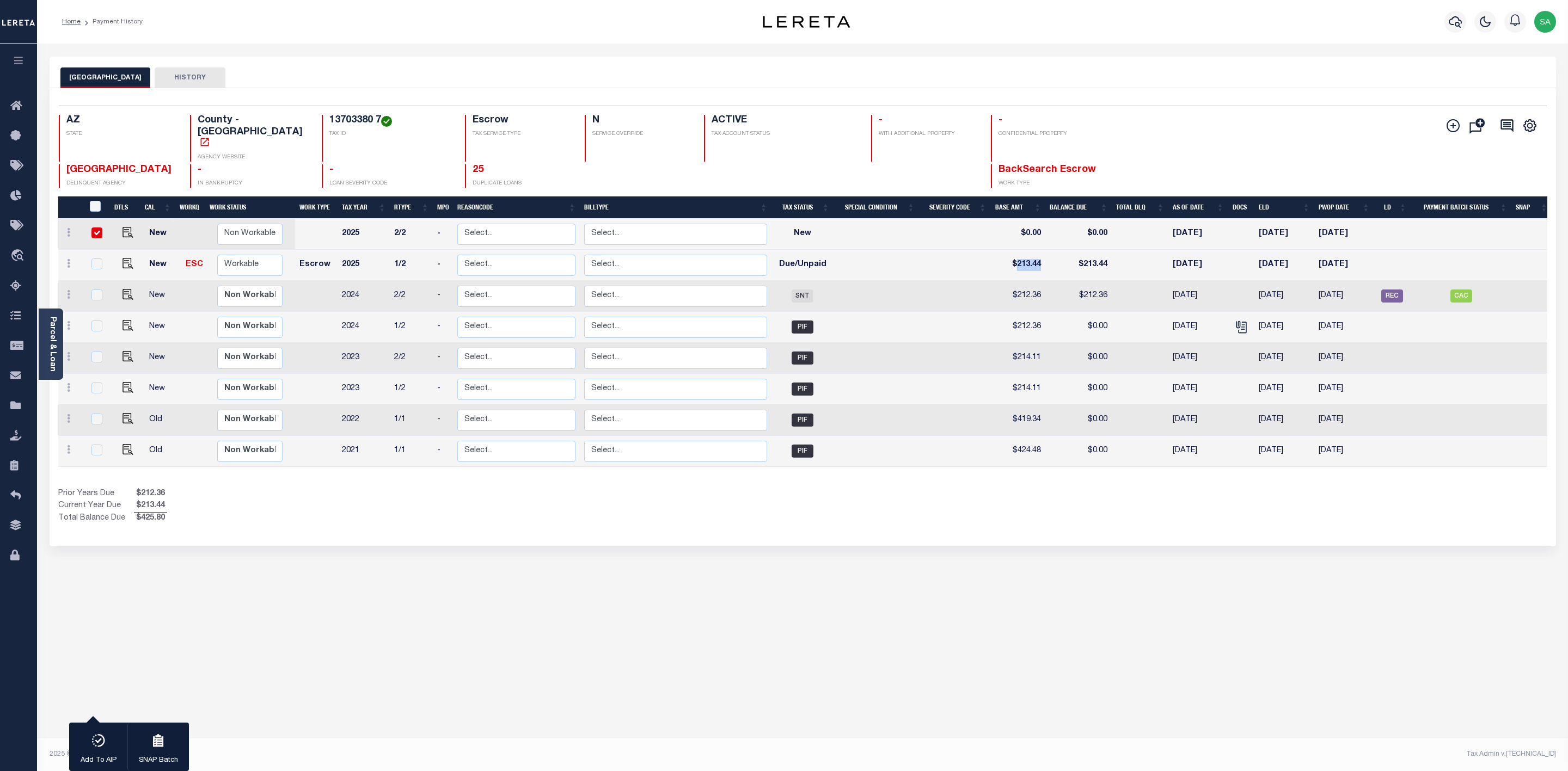
drag, startPoint x: 1041, startPoint y: 242, endPoint x: 1017, endPoint y: 248, distance: 24.7
click at [1017, 249] on td "$213.44" at bounding box center [1018, 265] width 55 height 31
checkbox input "true"
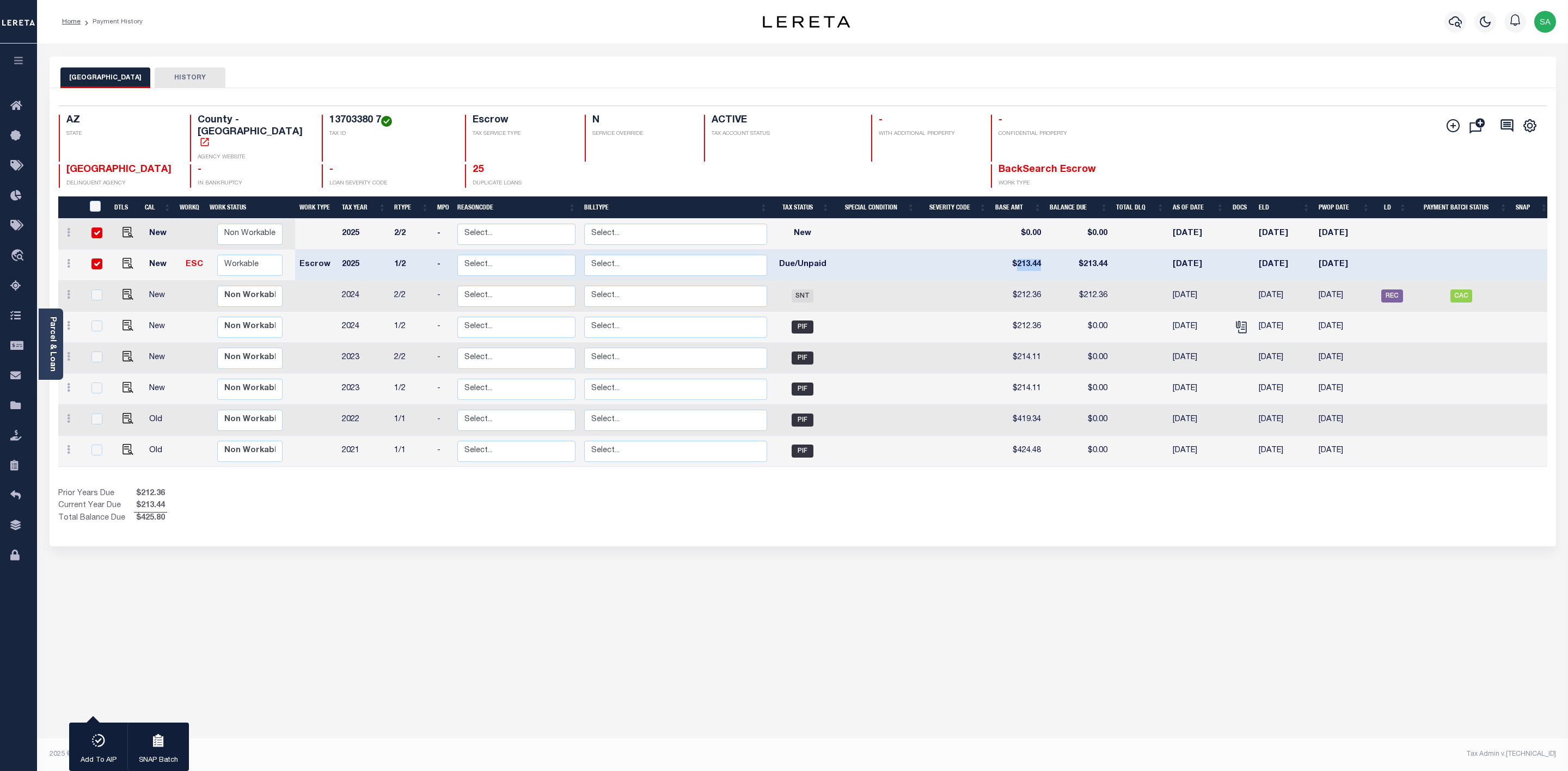
copy td "213.44"
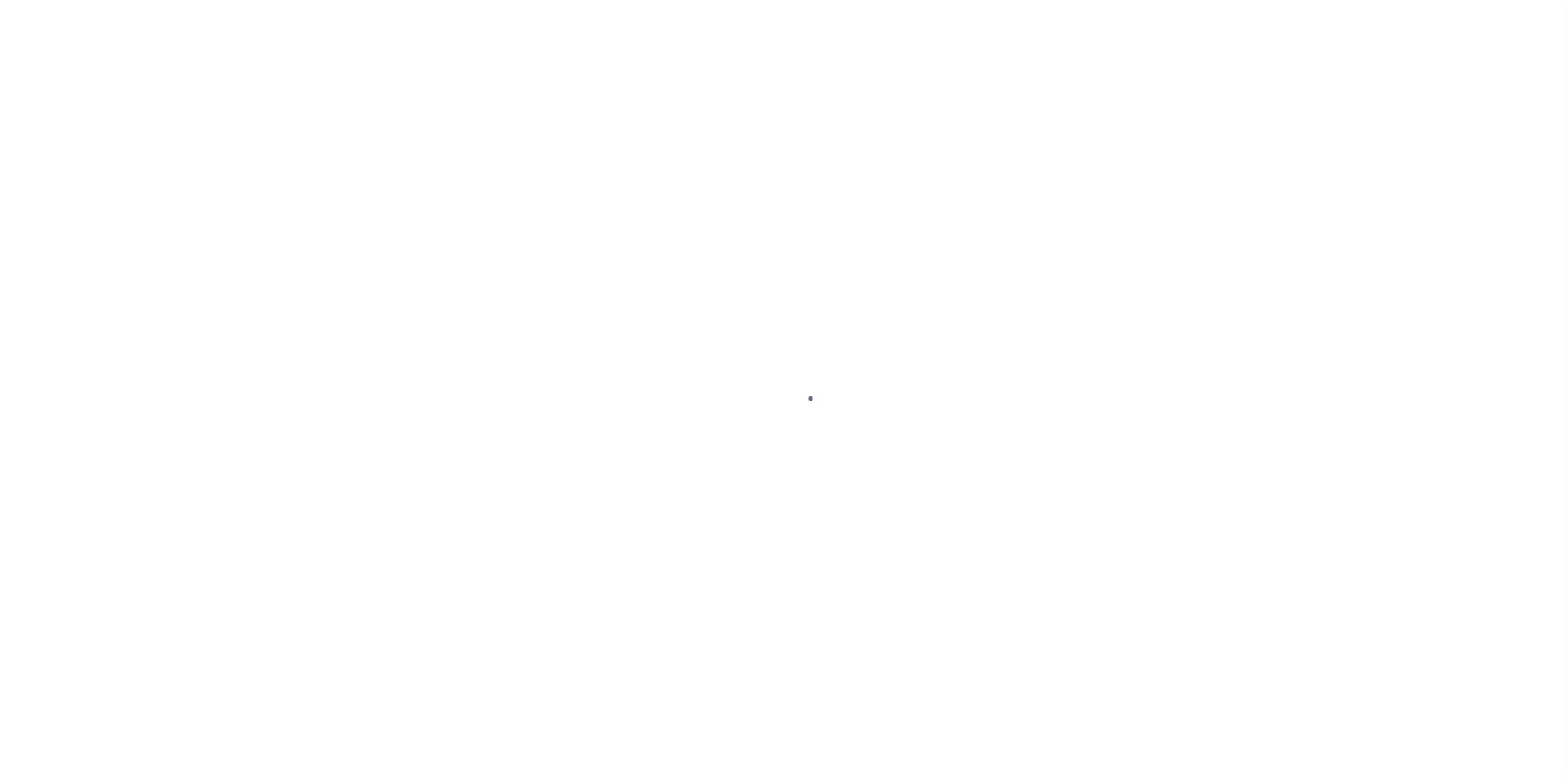
checkbox input "false"
type input "[DATE]"
select select "NW2"
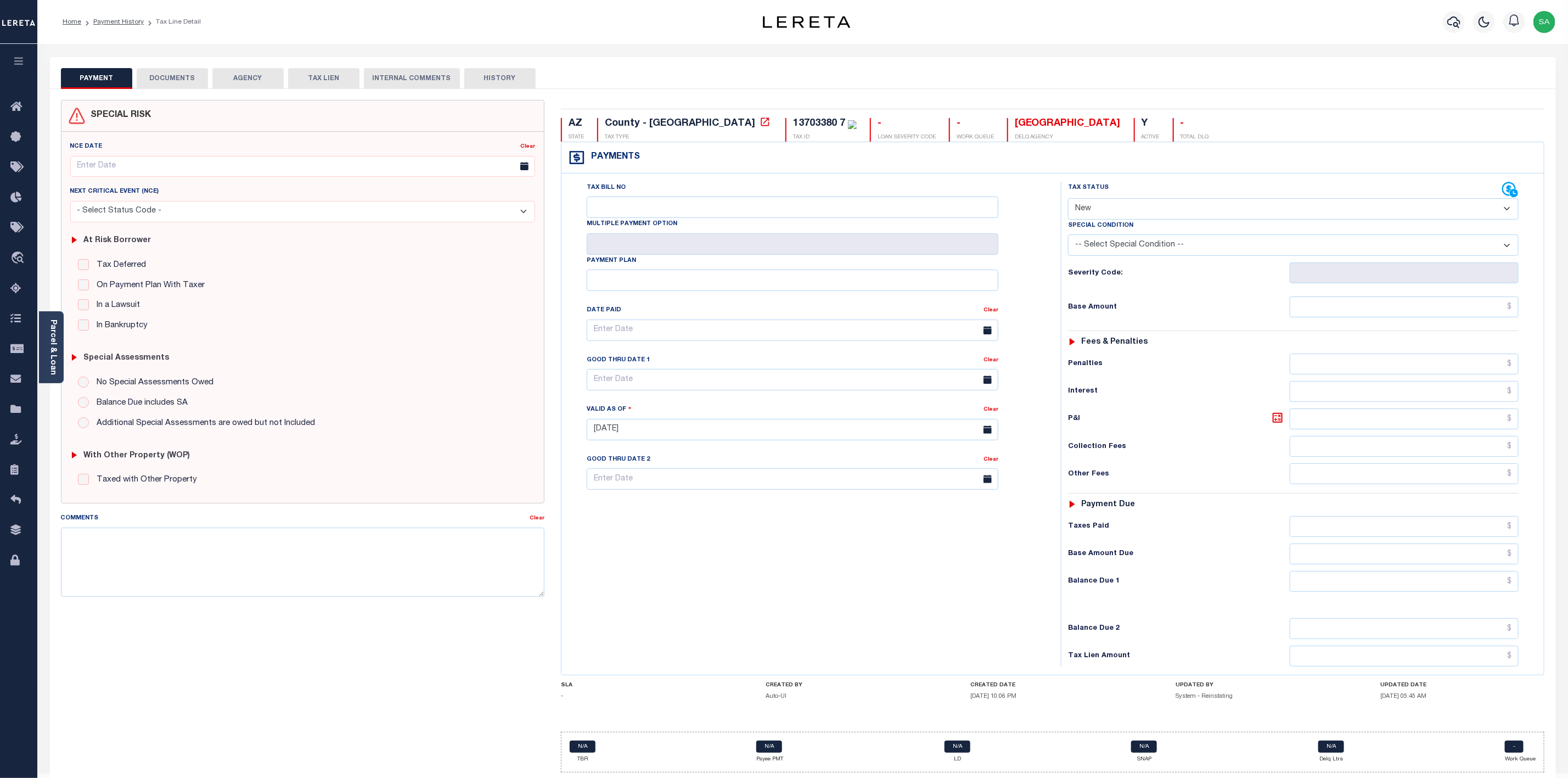
click at [1386, 208] on select "- Select Status Code - Open Due/Unpaid Paid Incomplete No Tax Due Internal Refu…" at bounding box center [1293, 208] width 451 height 21
select select "DUE"
click at [1068, 199] on select "- Select Status Code - Open Due/Unpaid Paid Incomplete No Tax Due Internal Refu…" at bounding box center [1293, 208] width 451 height 21
type input "[DATE]"
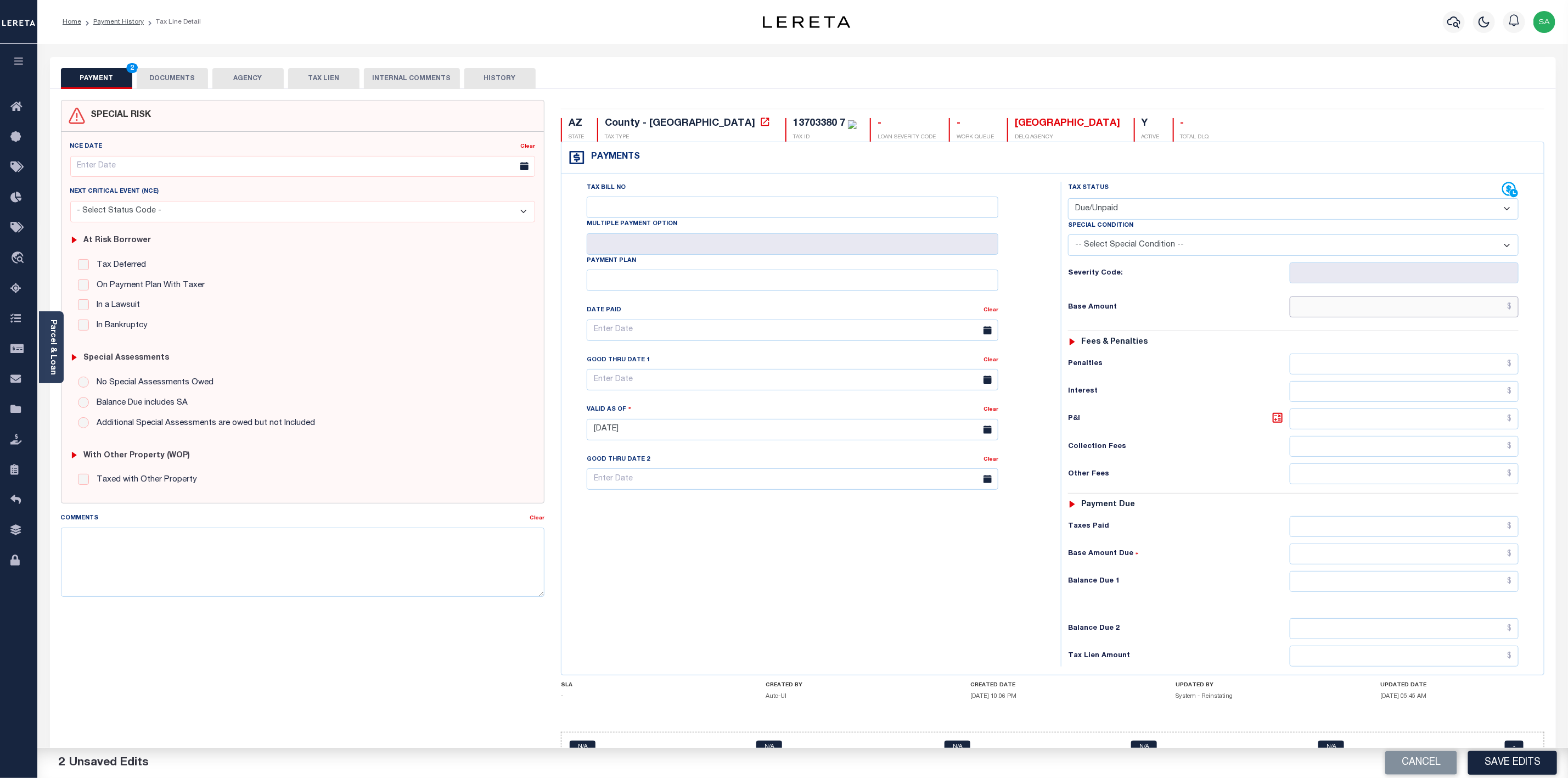
click at [1377, 316] on input "text" at bounding box center [1404, 307] width 229 height 21
paste input "213.44"
type input "$213.44"
click at [1469, 592] on input "text" at bounding box center [1404, 581] width 229 height 21
paste input "213.44"
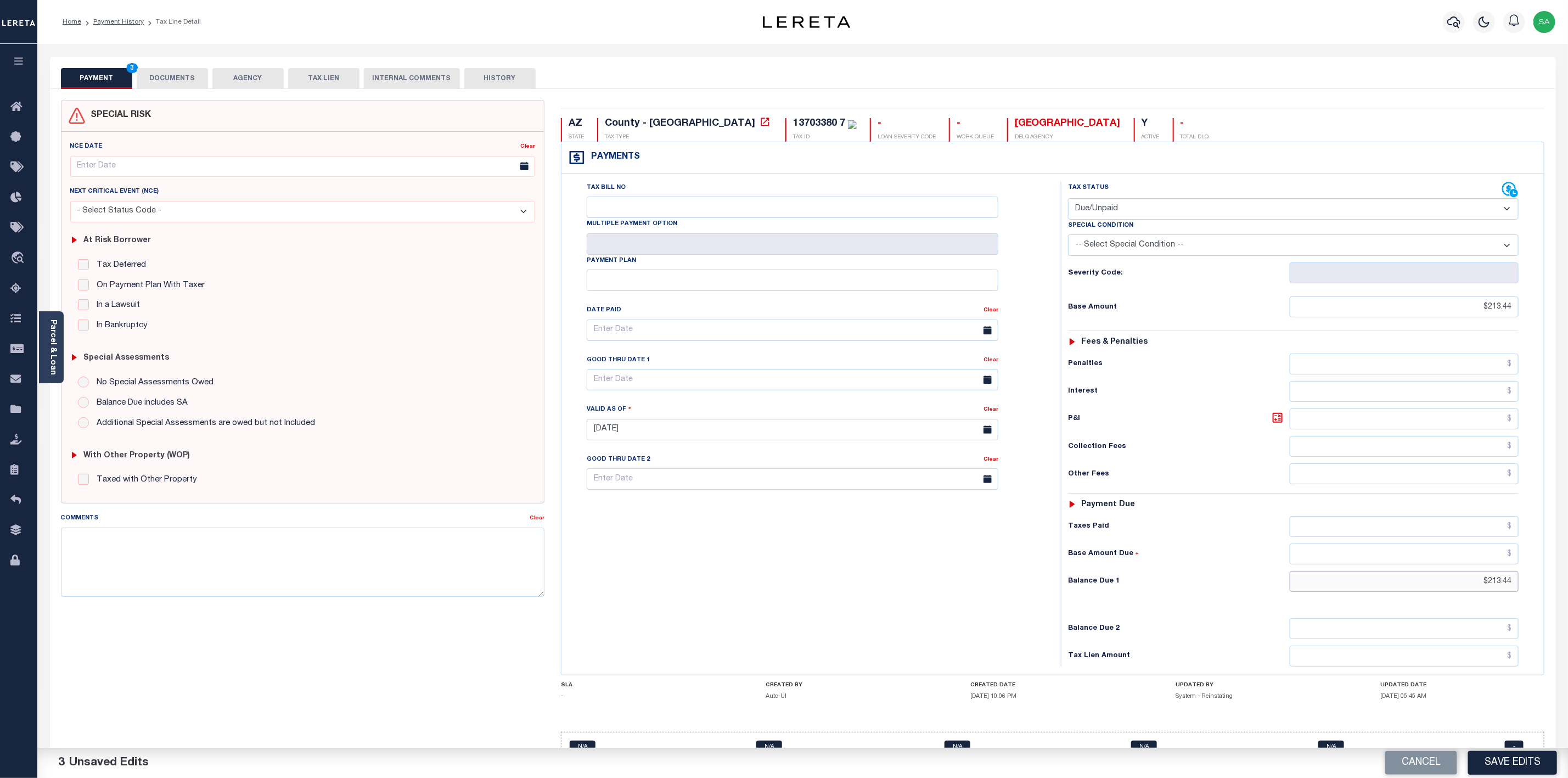
type input "$213.44"
click at [675, 217] on input "Tax Bill No" at bounding box center [792, 207] width 412 height 21
click at [927, 643] on div "Tax Bill No Multiple Payment Option Payment Plan Clear" at bounding box center [808, 424] width 488 height 485
click at [173, 69] on button "DOCUMENTS" at bounding box center [172, 79] width 71 height 21
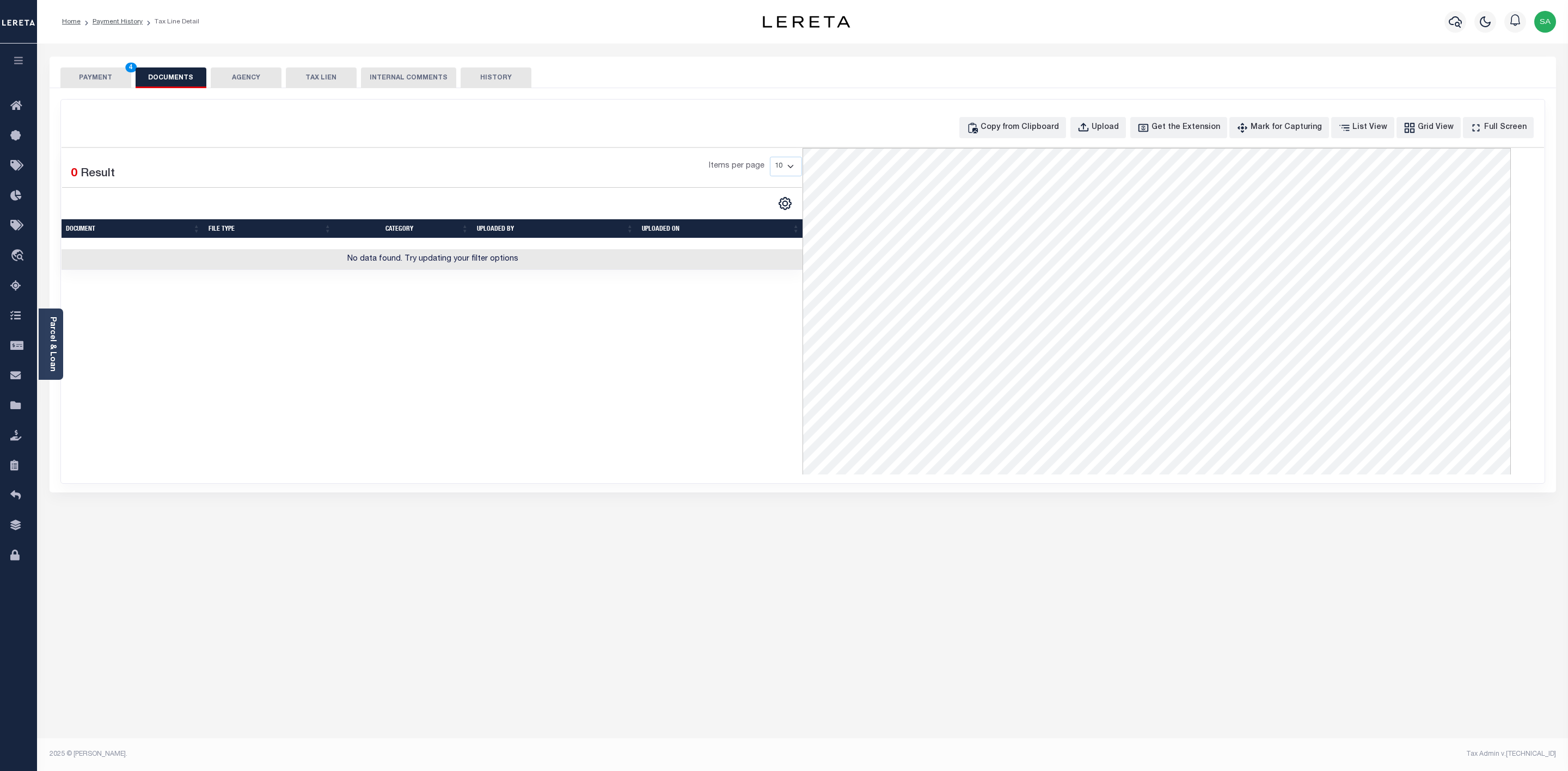
click at [108, 83] on button "PAYMENT 4" at bounding box center [96, 78] width 71 height 21
